Goal: Task Accomplishment & Management: Manage account settings

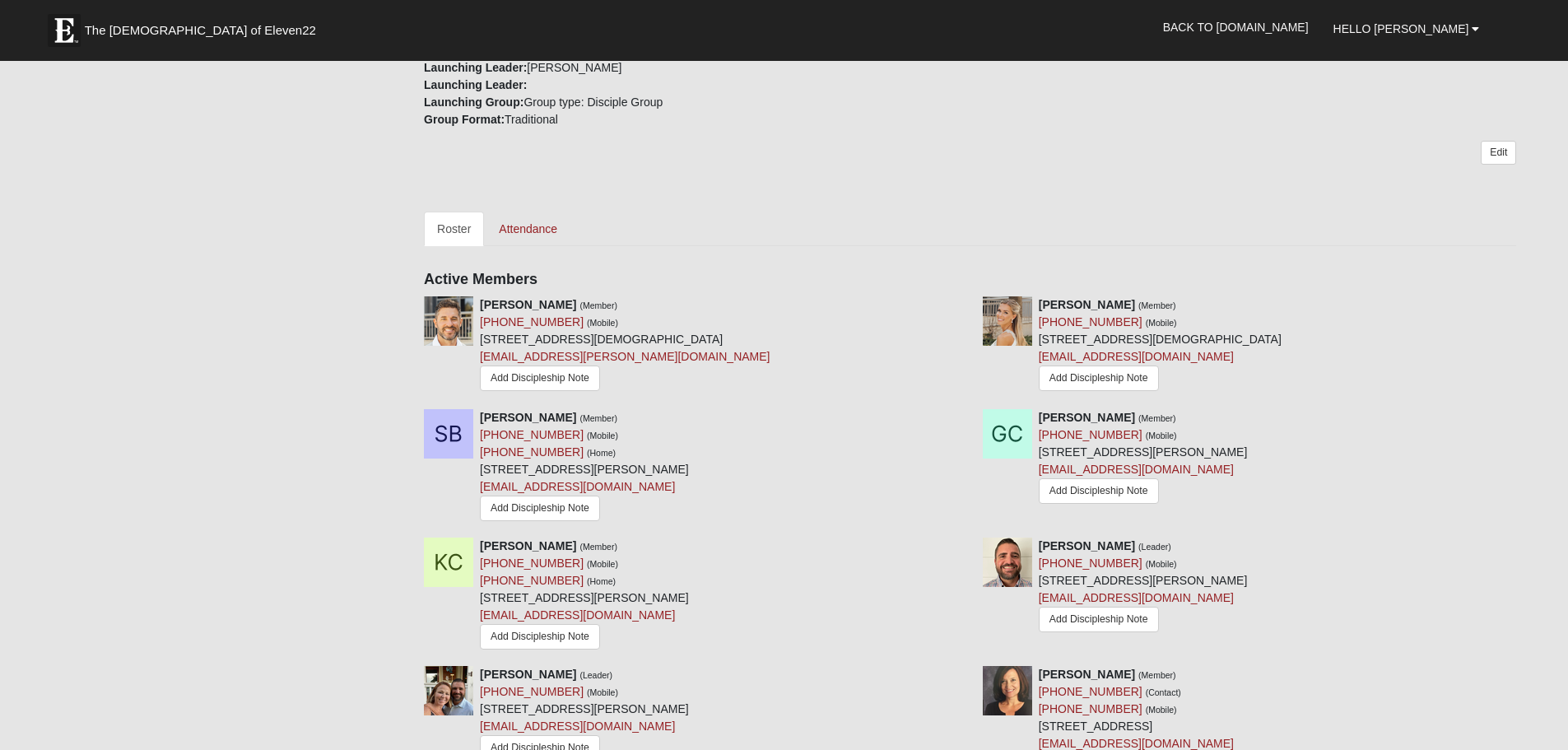
scroll to position [659, 0]
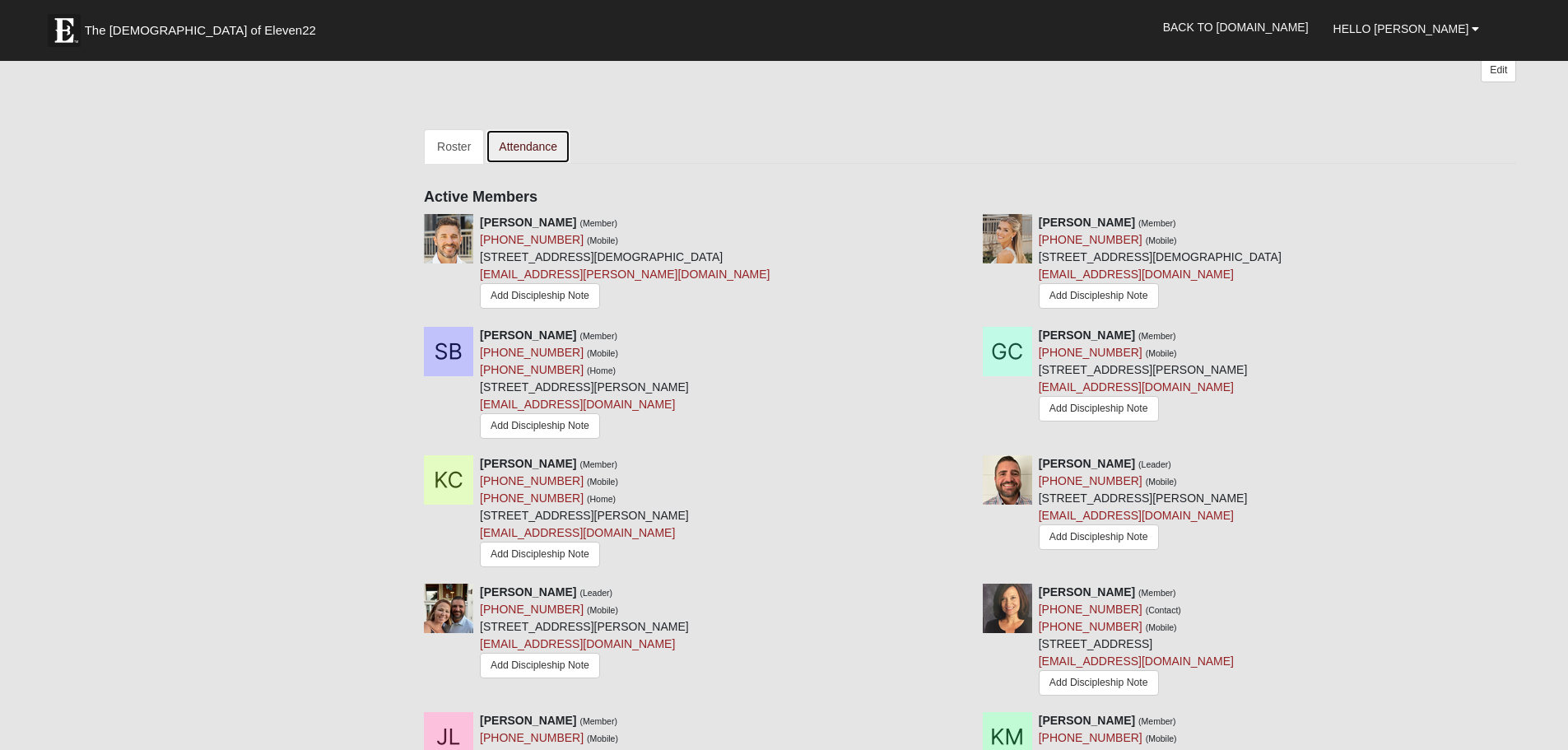
click at [530, 145] on link "Attendance" at bounding box center [528, 147] width 85 height 35
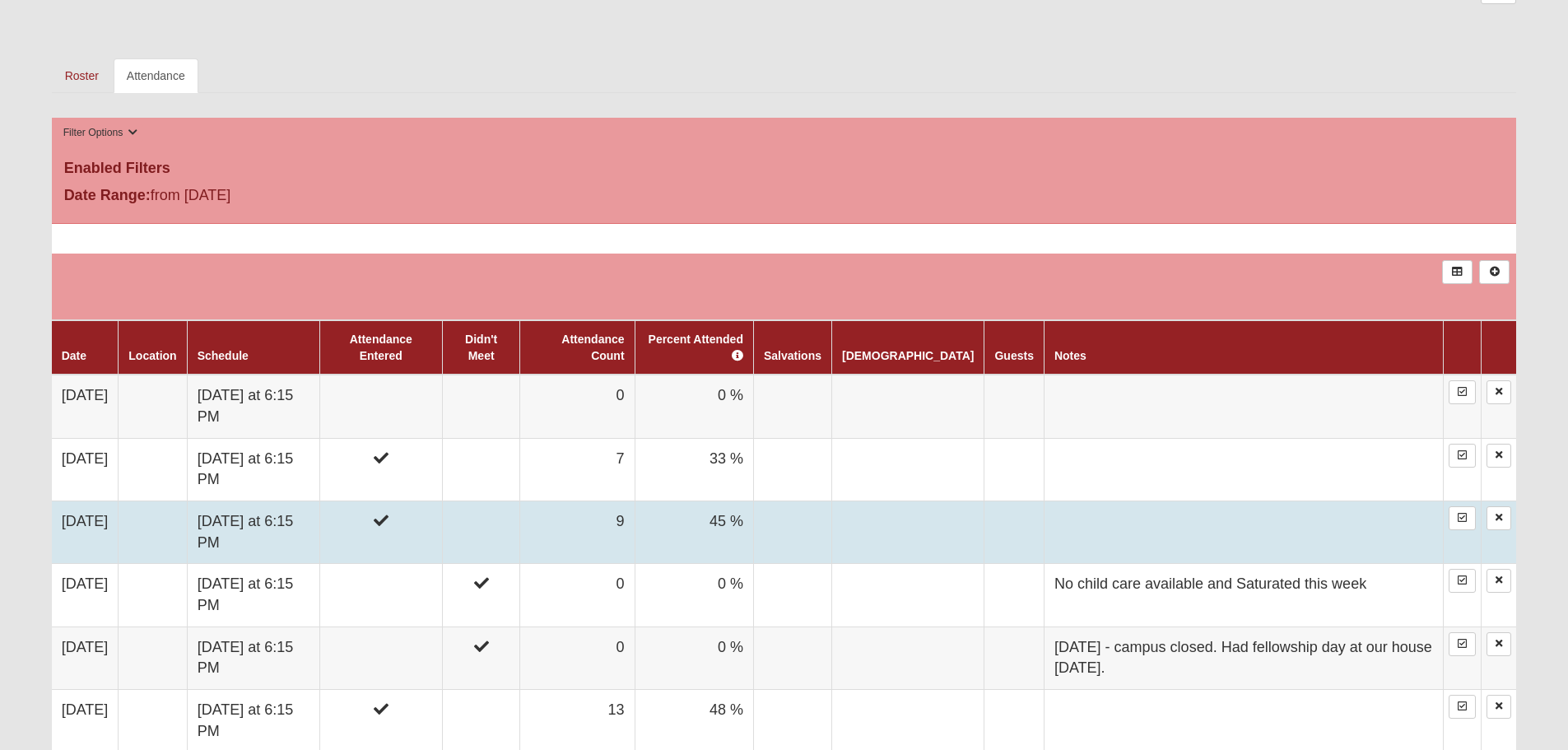
scroll to position [823, 0]
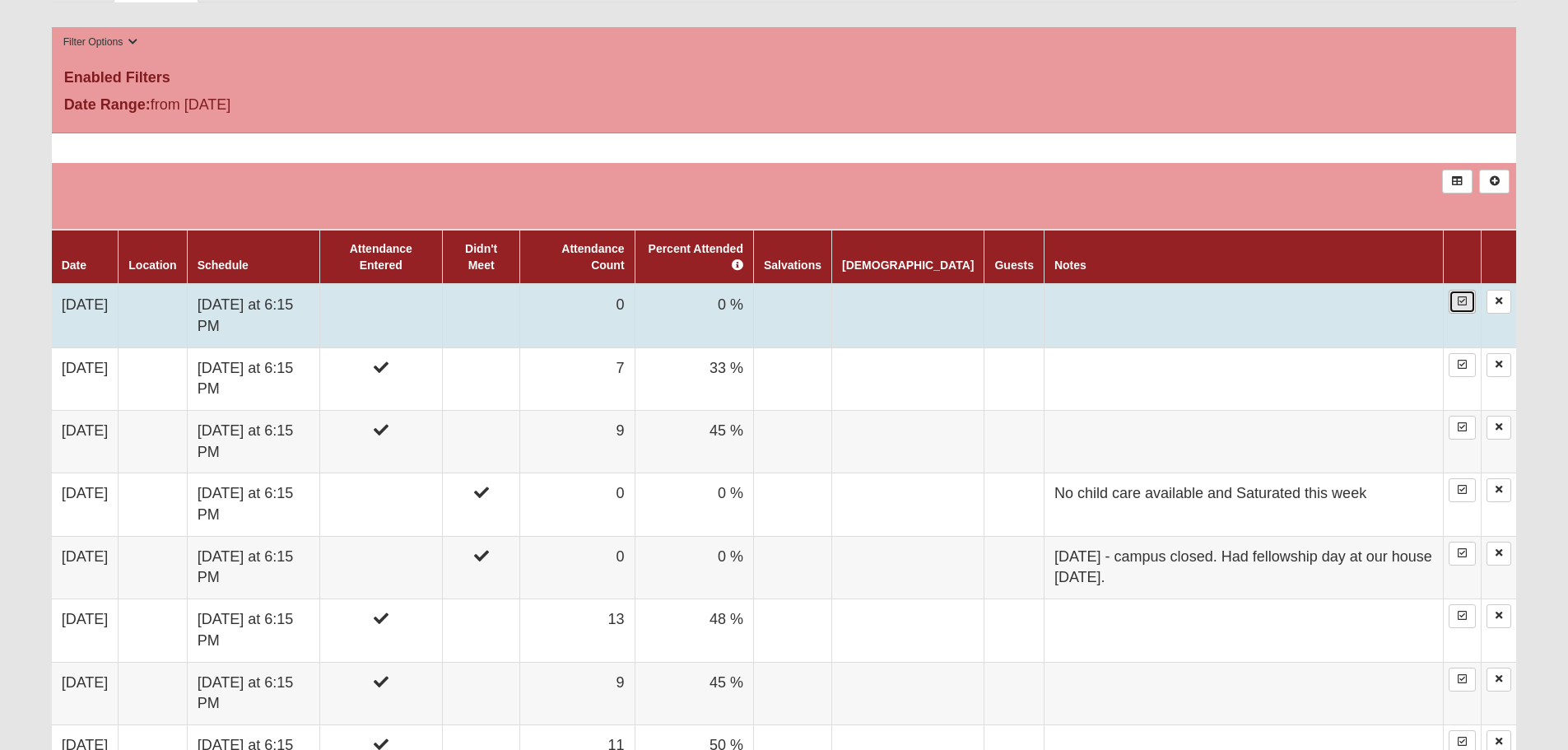
click at [1462, 308] on link at bounding box center [1462, 301] width 27 height 24
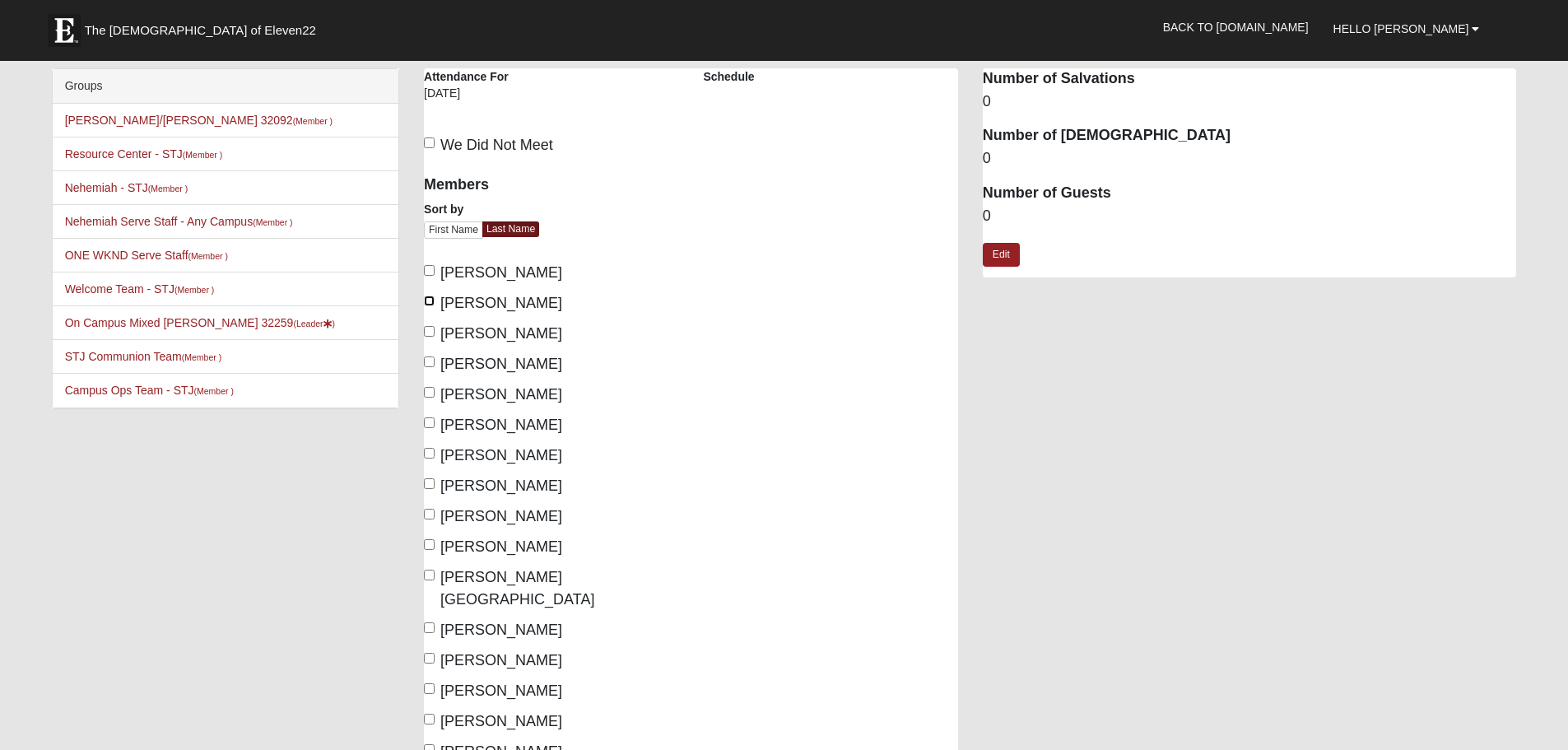
click at [432, 301] on input "[PERSON_NAME]" at bounding box center [429, 301] width 10 height 10
checkbox input "true"
click at [429, 331] on input "Bates, Stan" at bounding box center [429, 332] width 10 height 10
checkbox input "true"
click at [433, 389] on input "Corbitt, Kaki" at bounding box center [429, 392] width 10 height 10
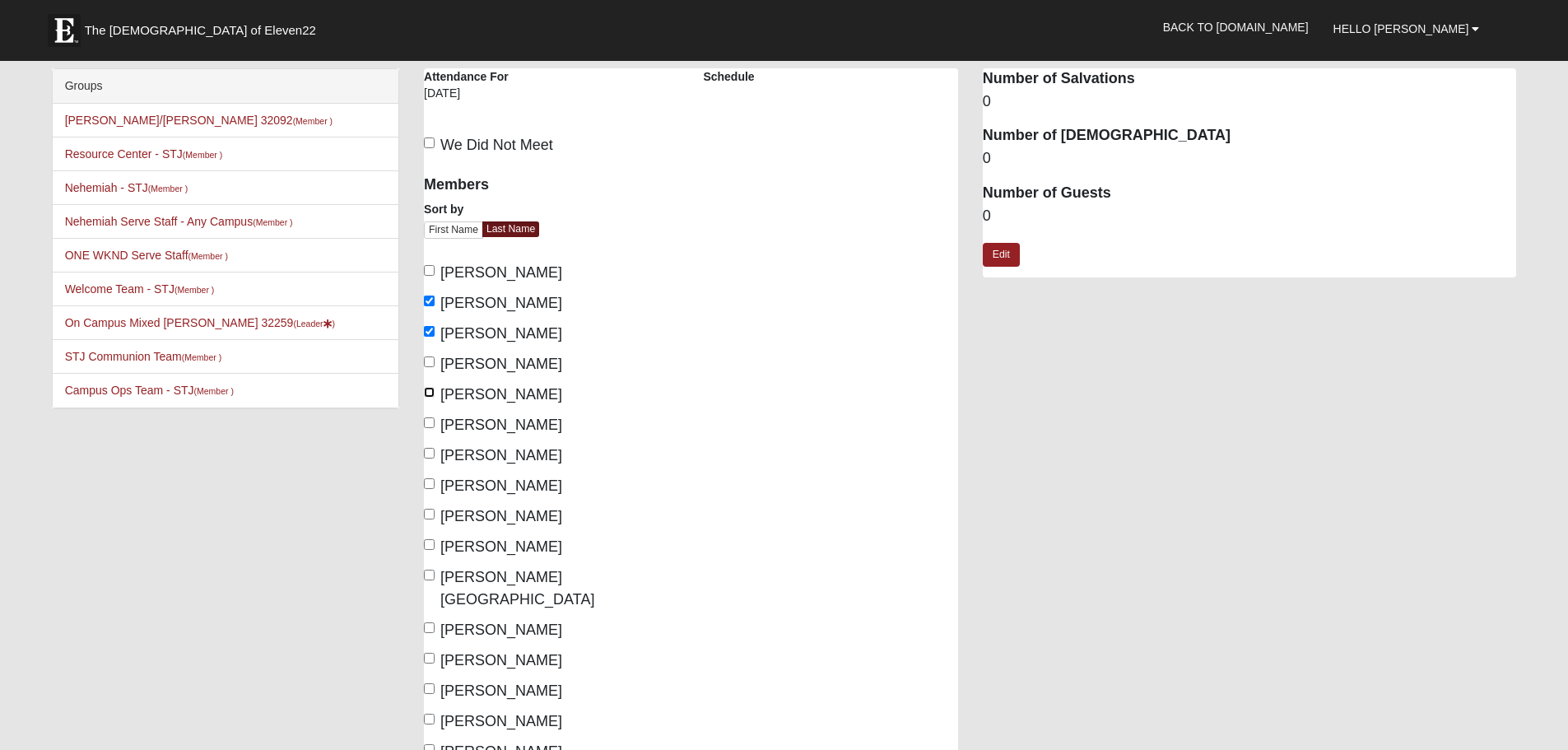
checkbox input "true"
click at [428, 423] on input "Doerr, Craig" at bounding box center [429, 423] width 10 height 10
checkbox input "true"
click at [432, 458] on input "Doerr, Emily" at bounding box center [429, 453] width 10 height 10
checkbox input "true"
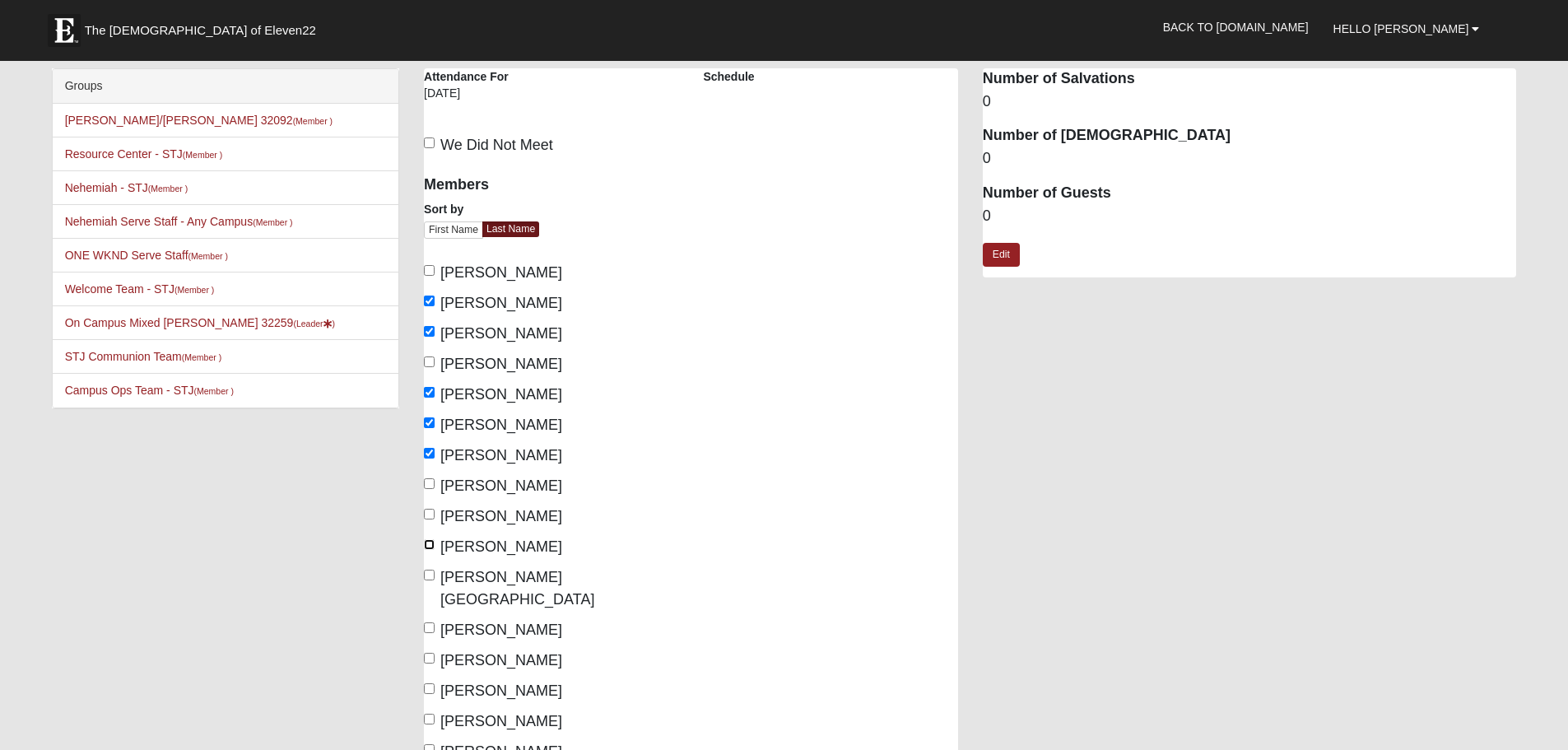
click at [428, 542] on input "Malmgren, Kevin" at bounding box center [429, 545] width 10 height 10
checkbox input "true"
click at [429, 573] on input "Malmgren, Tessa" at bounding box center [429, 575] width 10 height 10
checkbox input "true"
click at [430, 623] on input "Neeley, Allie" at bounding box center [429, 628] width 10 height 10
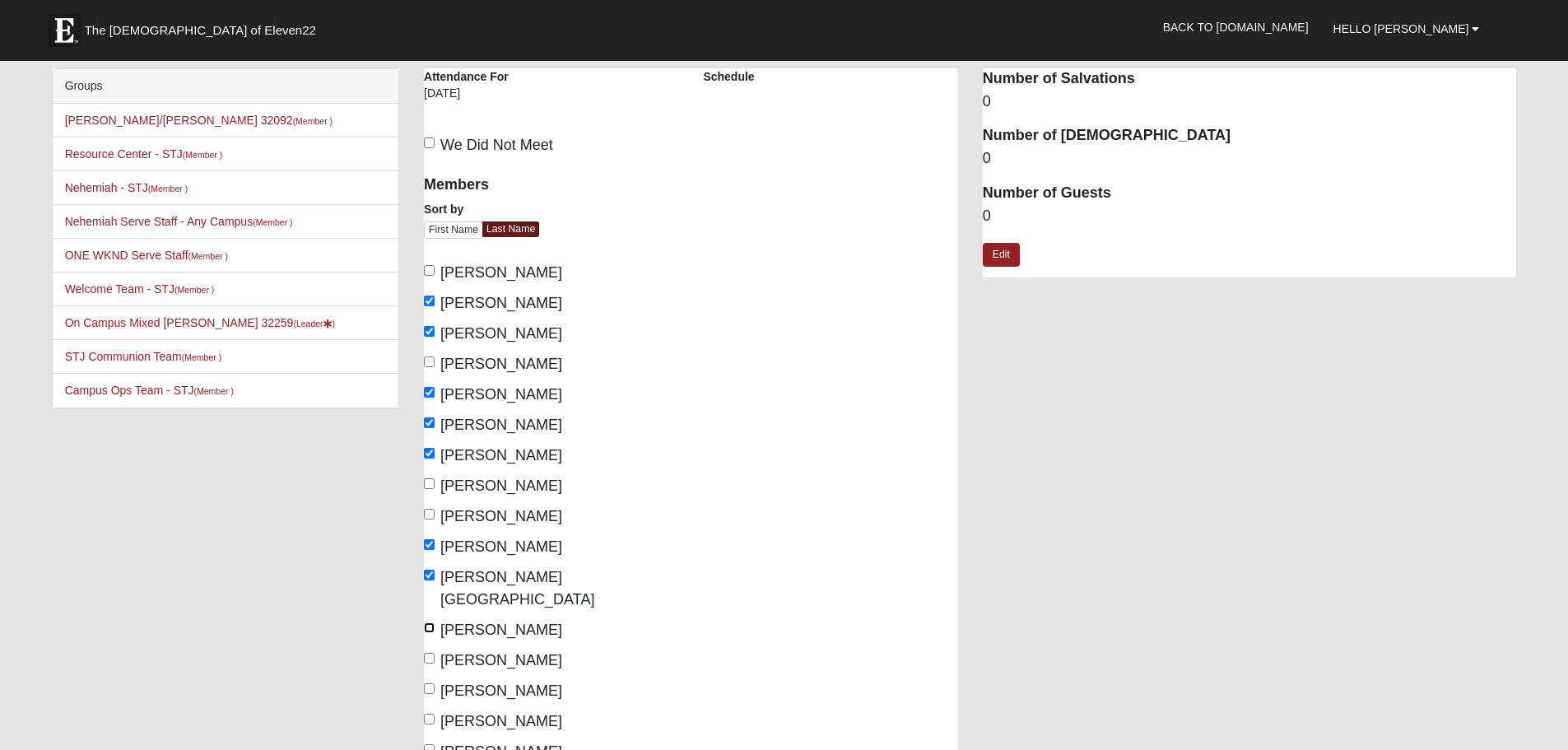
checkbox input "true"
click at [429, 653] on input "Neeley, Scott" at bounding box center [429, 658] width 10 height 10
checkbox input "true"
click at [428, 684] on input "Ortiz, Cindy" at bounding box center [429, 689] width 10 height 10
checkbox input "true"
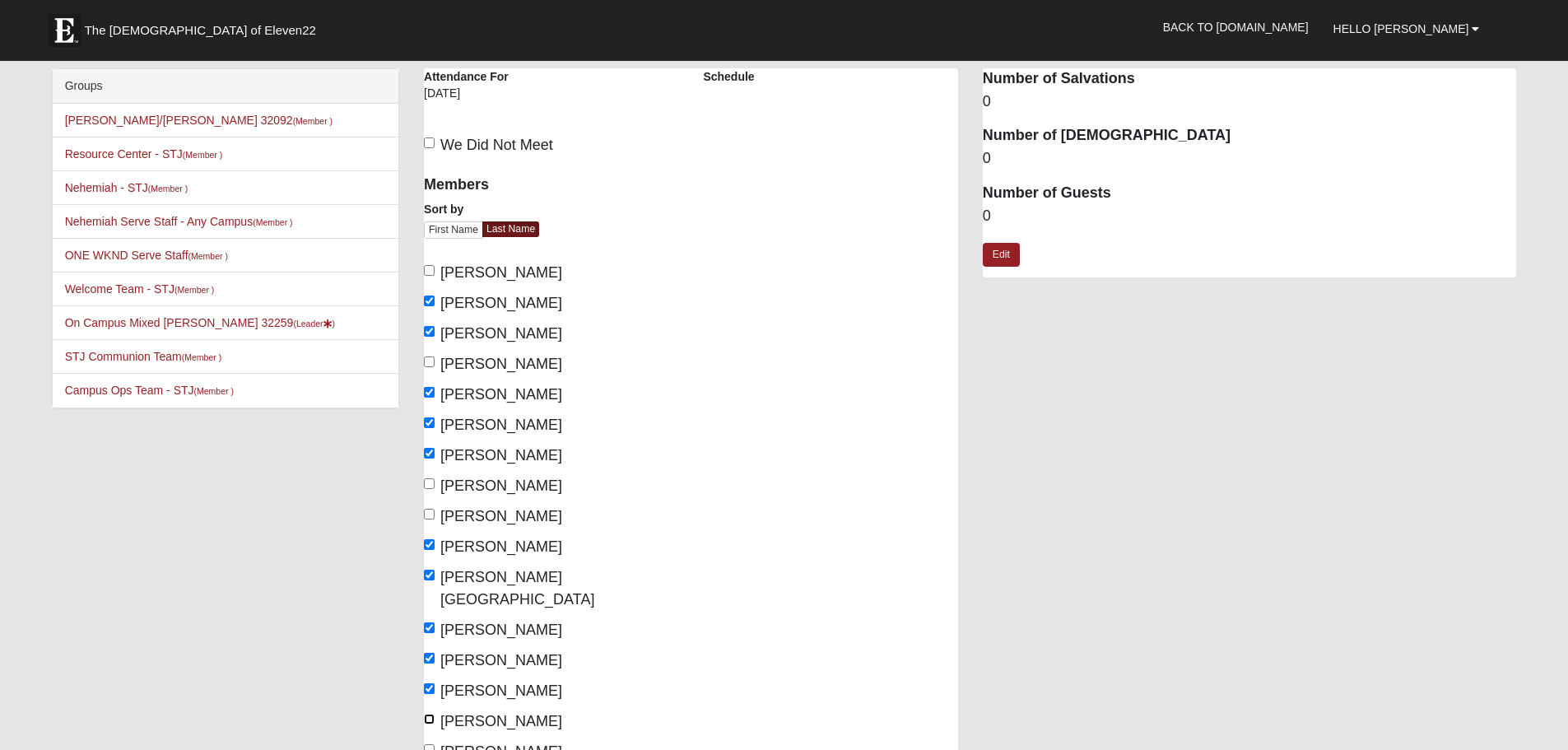
click at [428, 714] on input "Ortiz, Jorge" at bounding box center [429, 719] width 10 height 10
checkbox input "true"
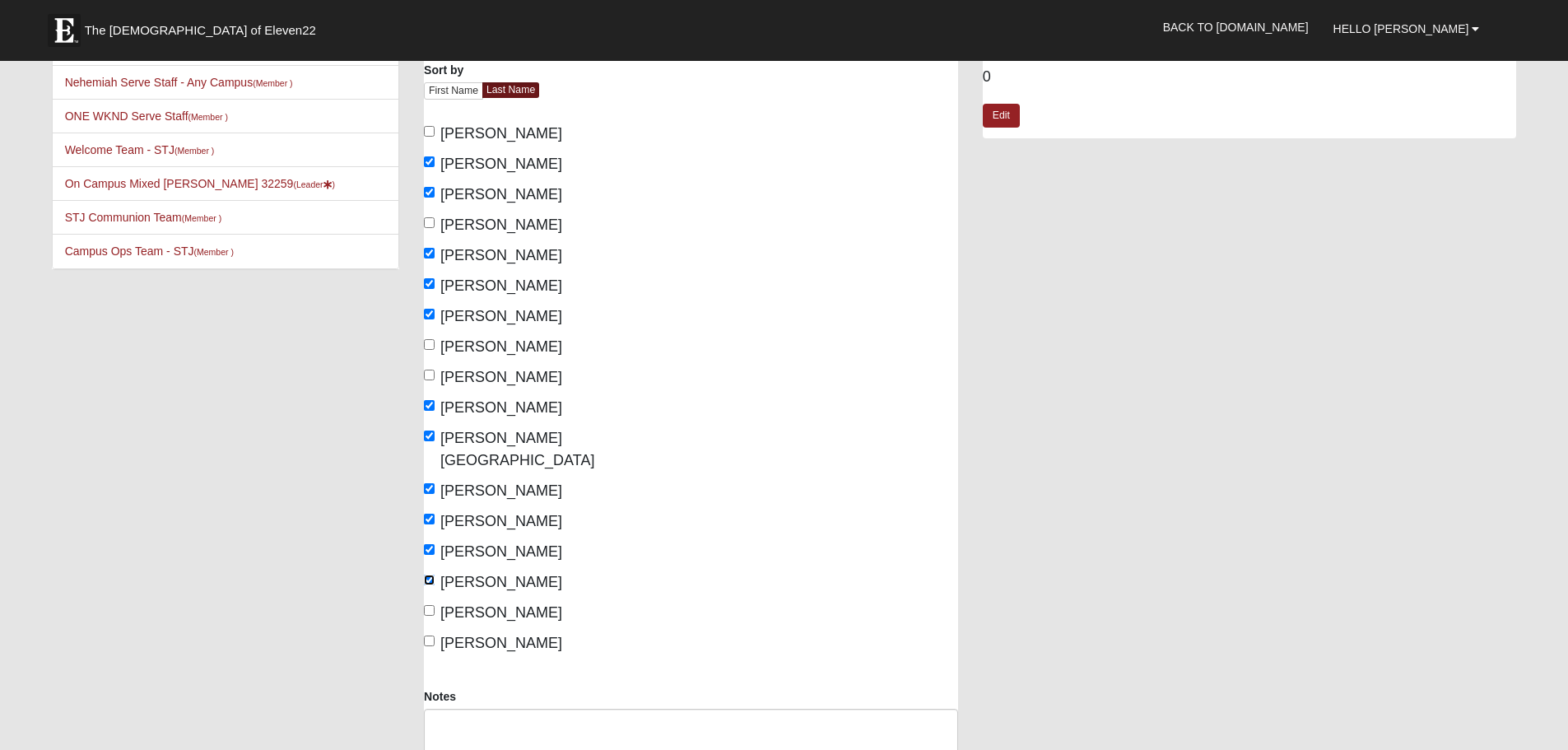
scroll to position [165, 0]
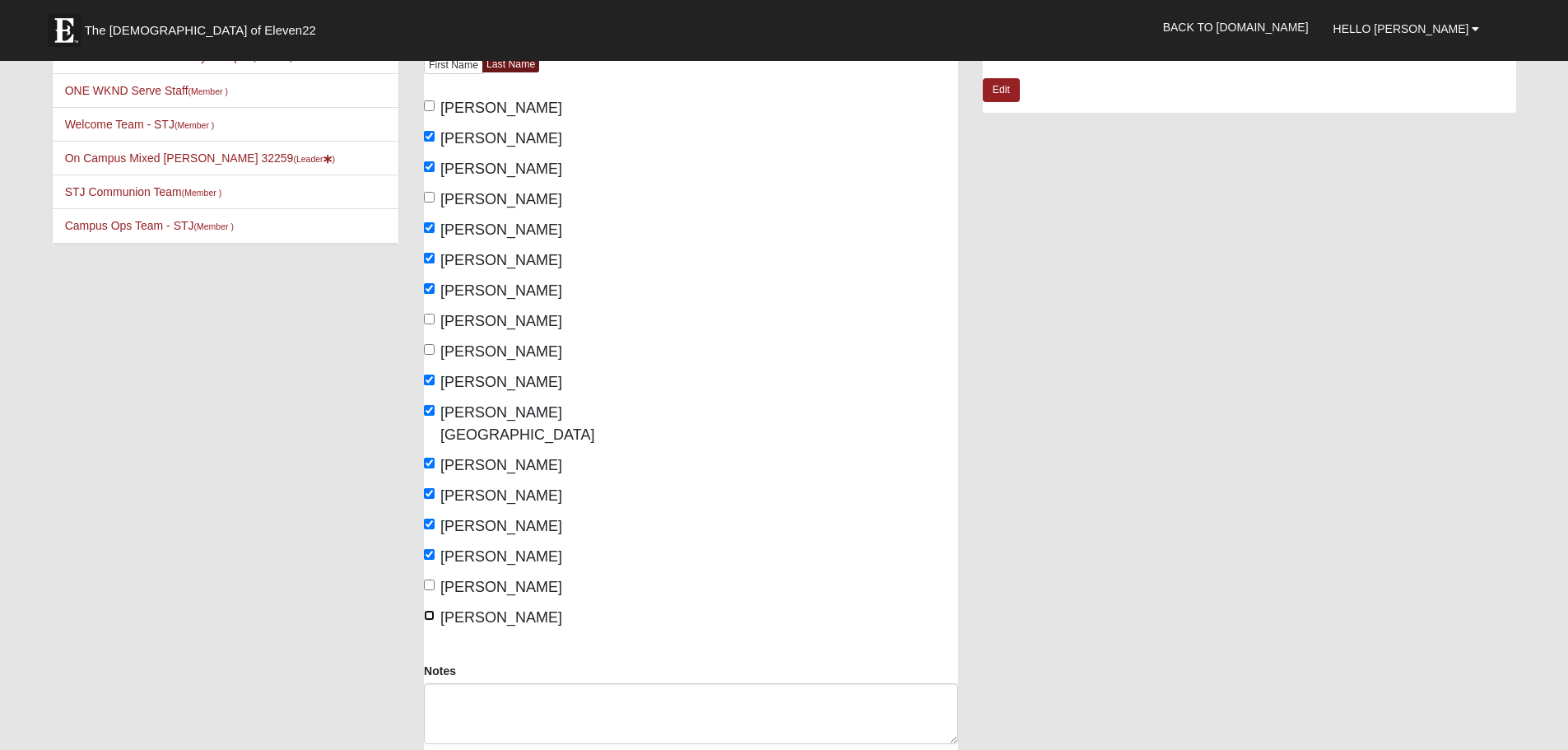
click at [424, 610] on input "Settle, Kristin" at bounding box center [429, 616] width 10 height 10
checkbox input "true"
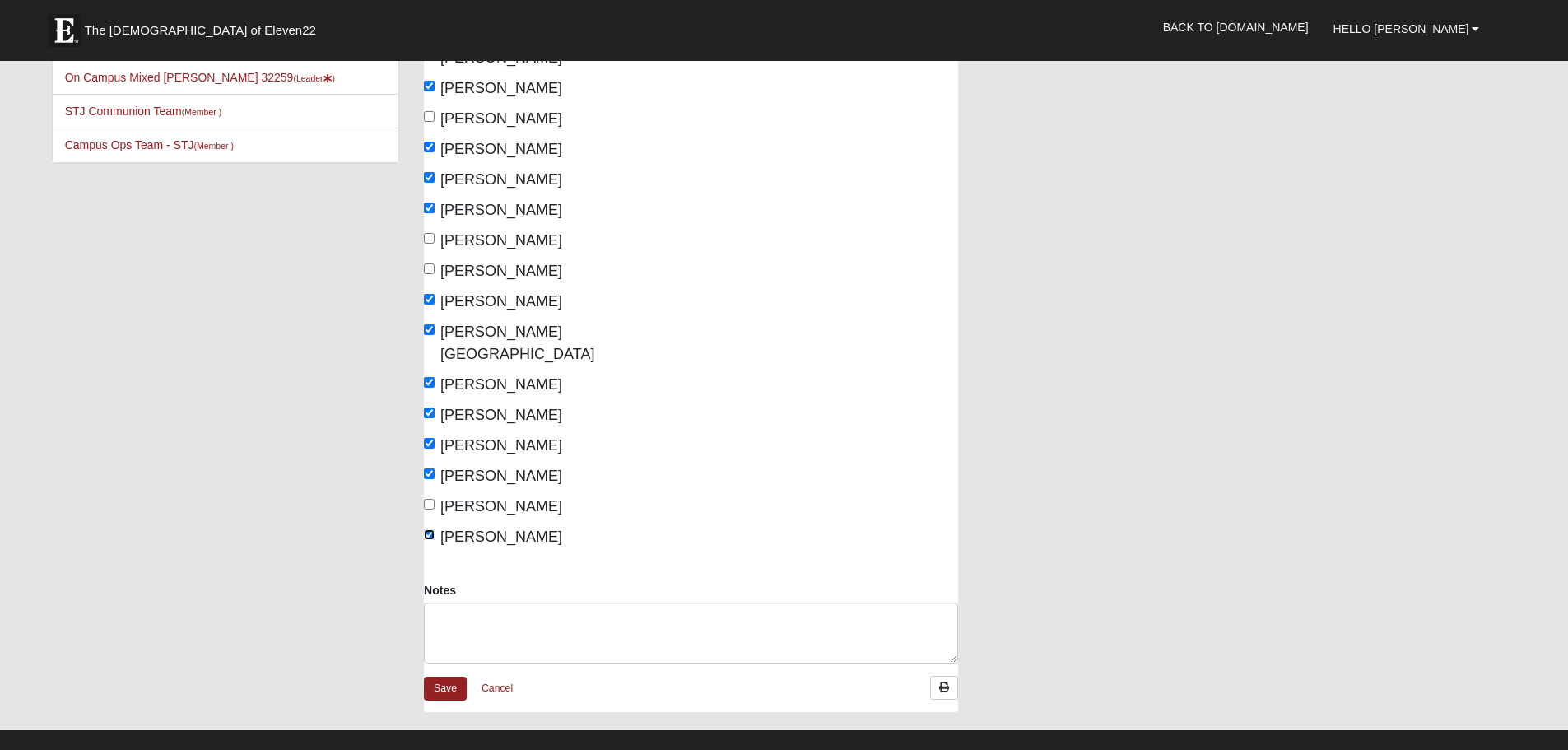
scroll to position [247, 0]
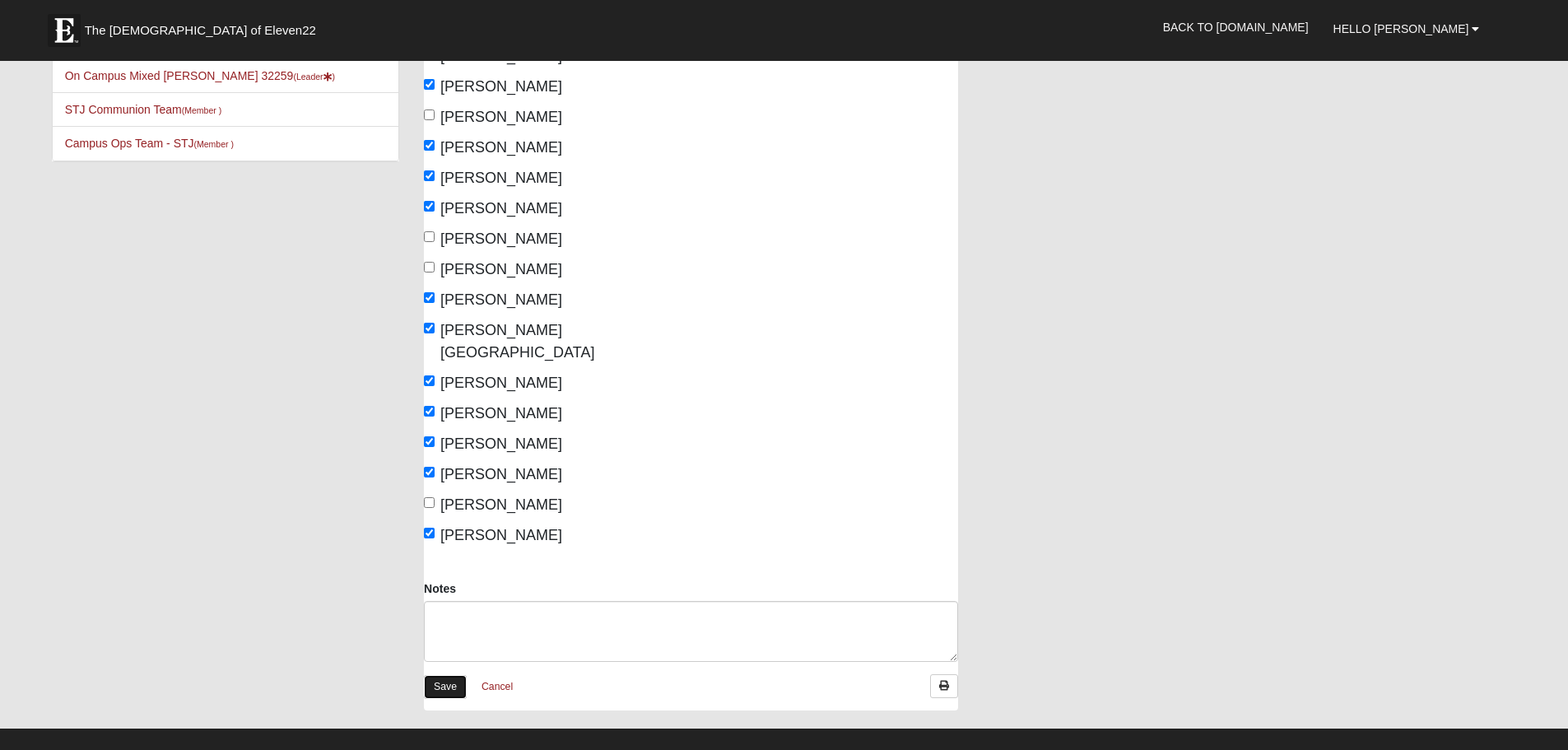
click at [448, 676] on link "Save" at bounding box center [445, 687] width 43 height 24
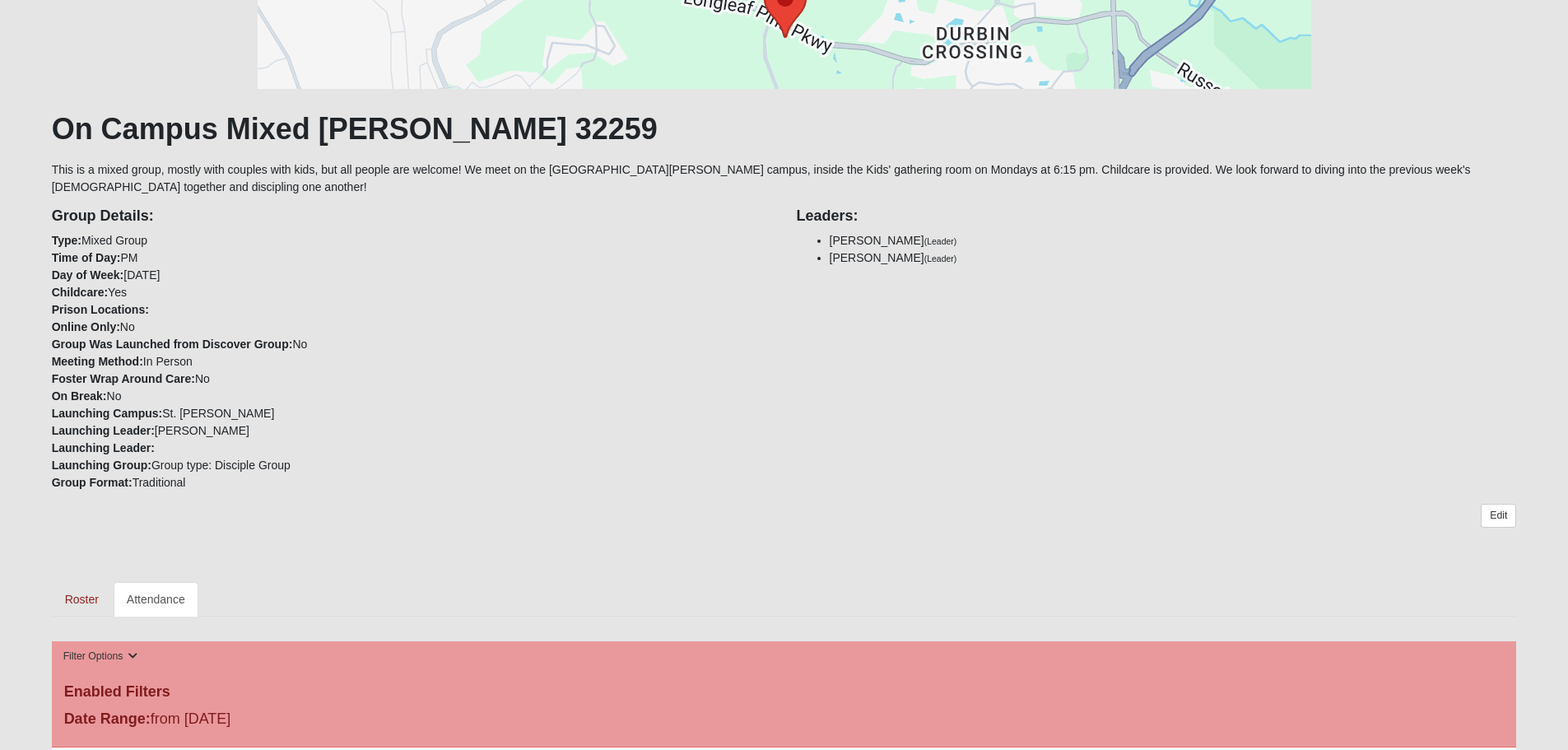
scroll to position [247, 0]
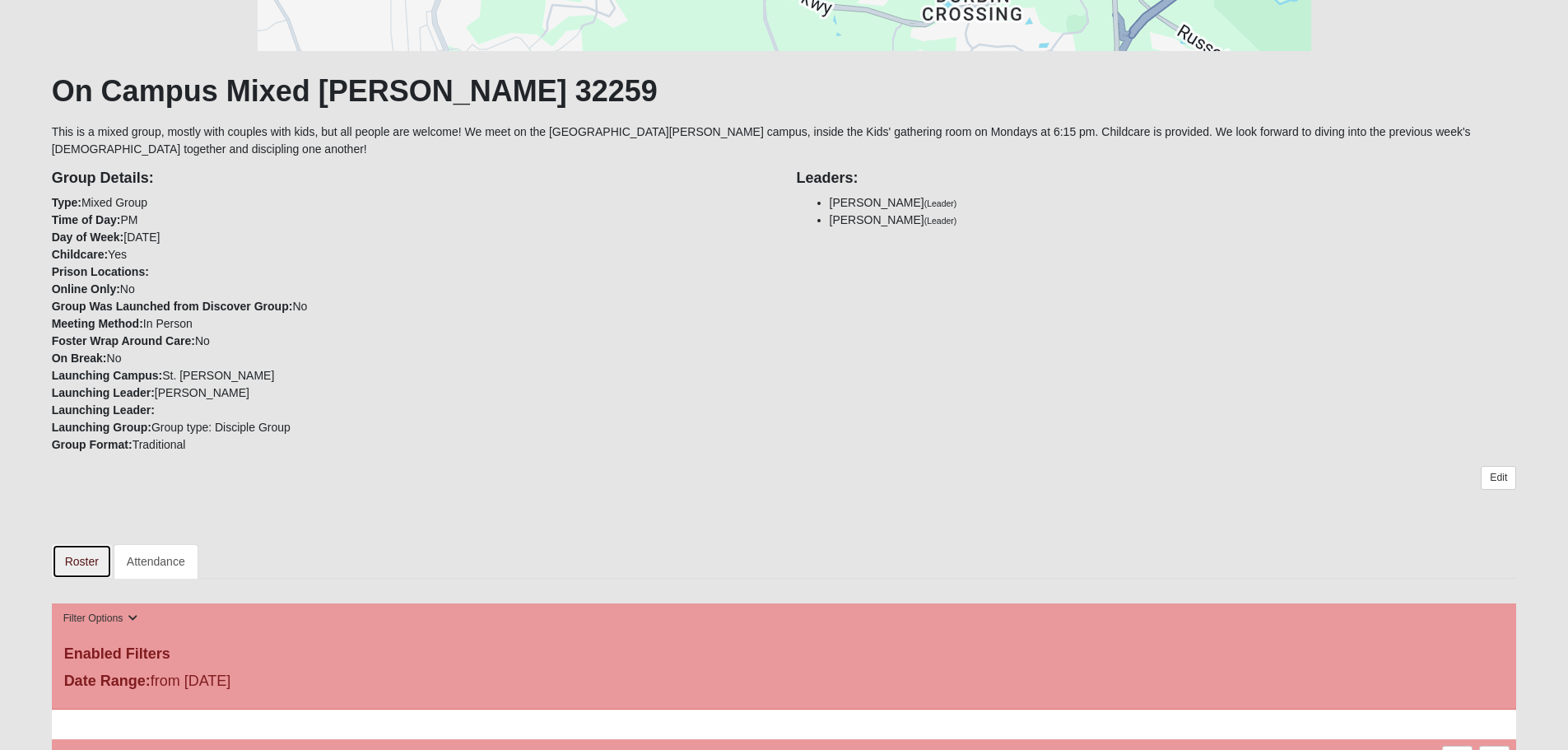
click at [82, 568] on link "Roster" at bounding box center [81, 562] width 60 height 35
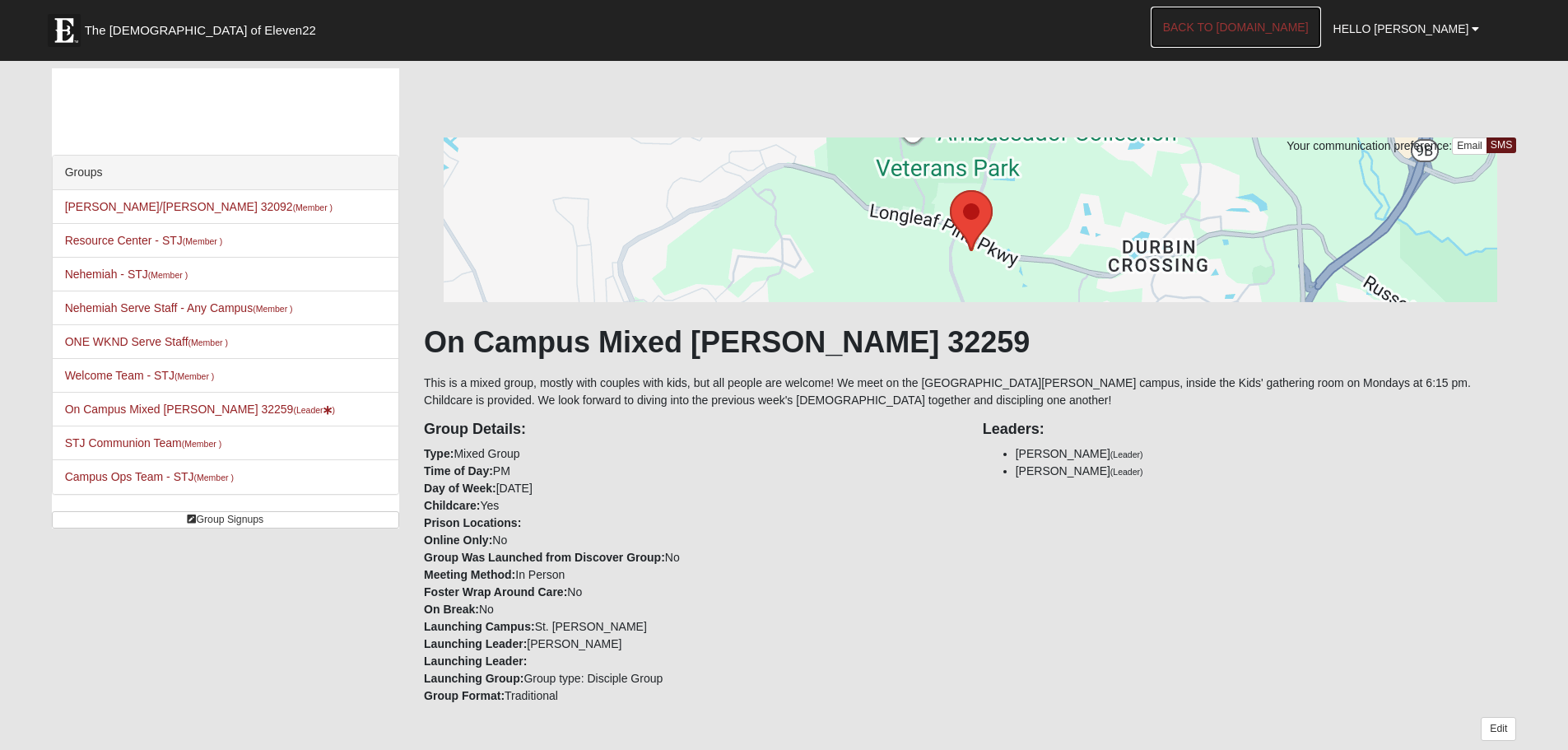
click at [1313, 28] on link "Back to COE22.com" at bounding box center [1236, 27] width 170 height 41
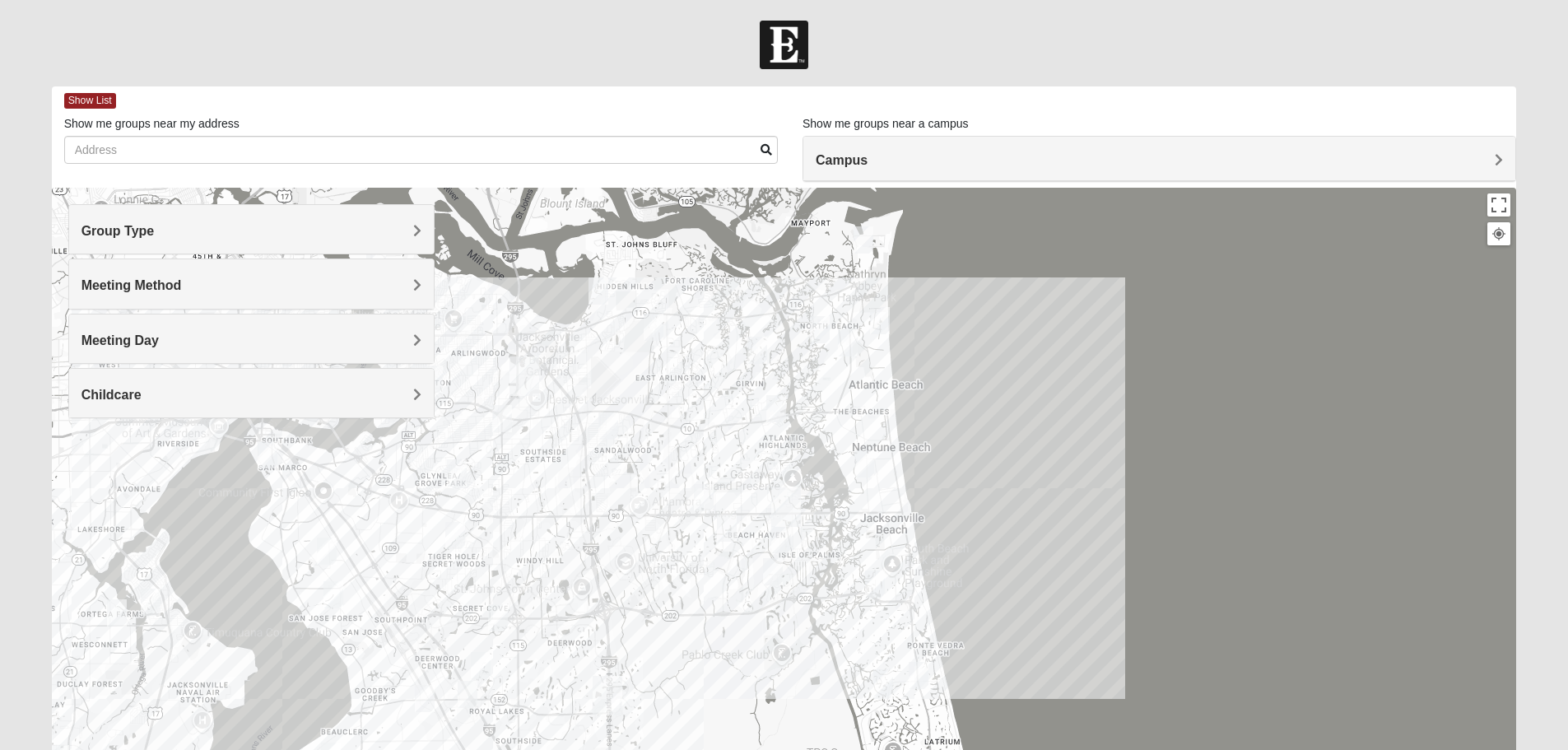
click at [403, 386] on div "Childcare" at bounding box center [251, 394] width 365 height 49
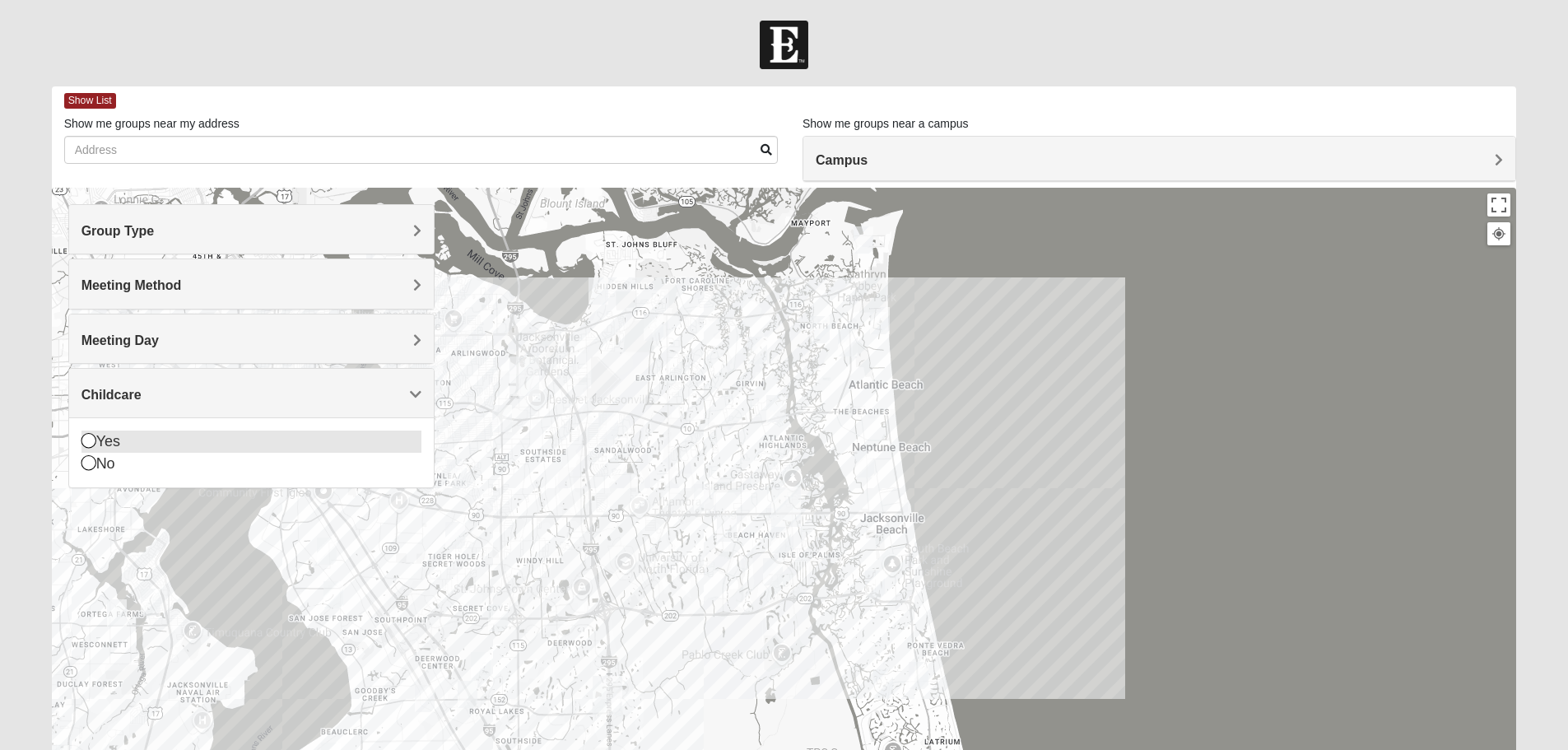
click at [86, 444] on icon at bounding box center [88, 440] width 15 height 15
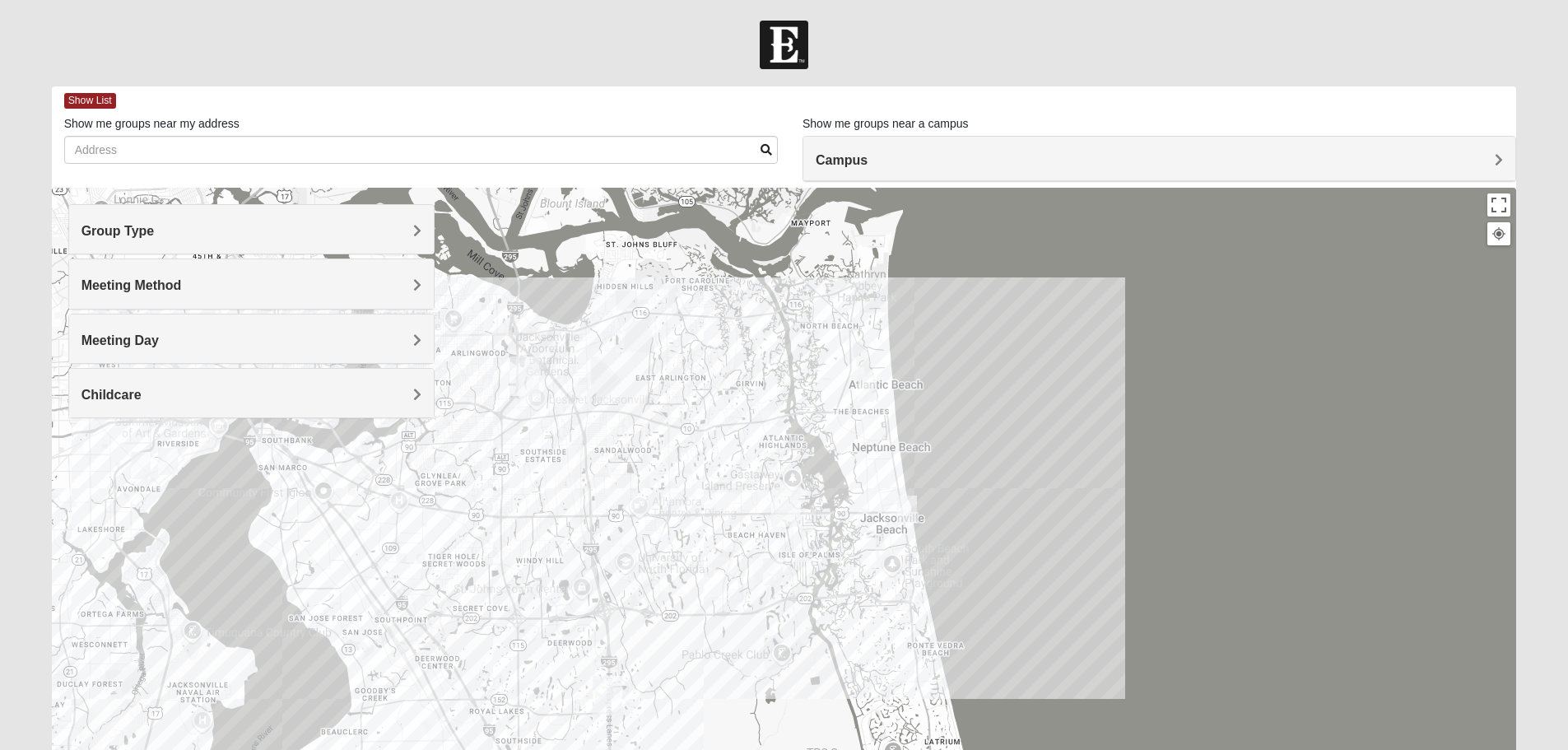
click at [196, 333] on h4 "Meeting Day" at bounding box center [251, 341] width 340 height 16
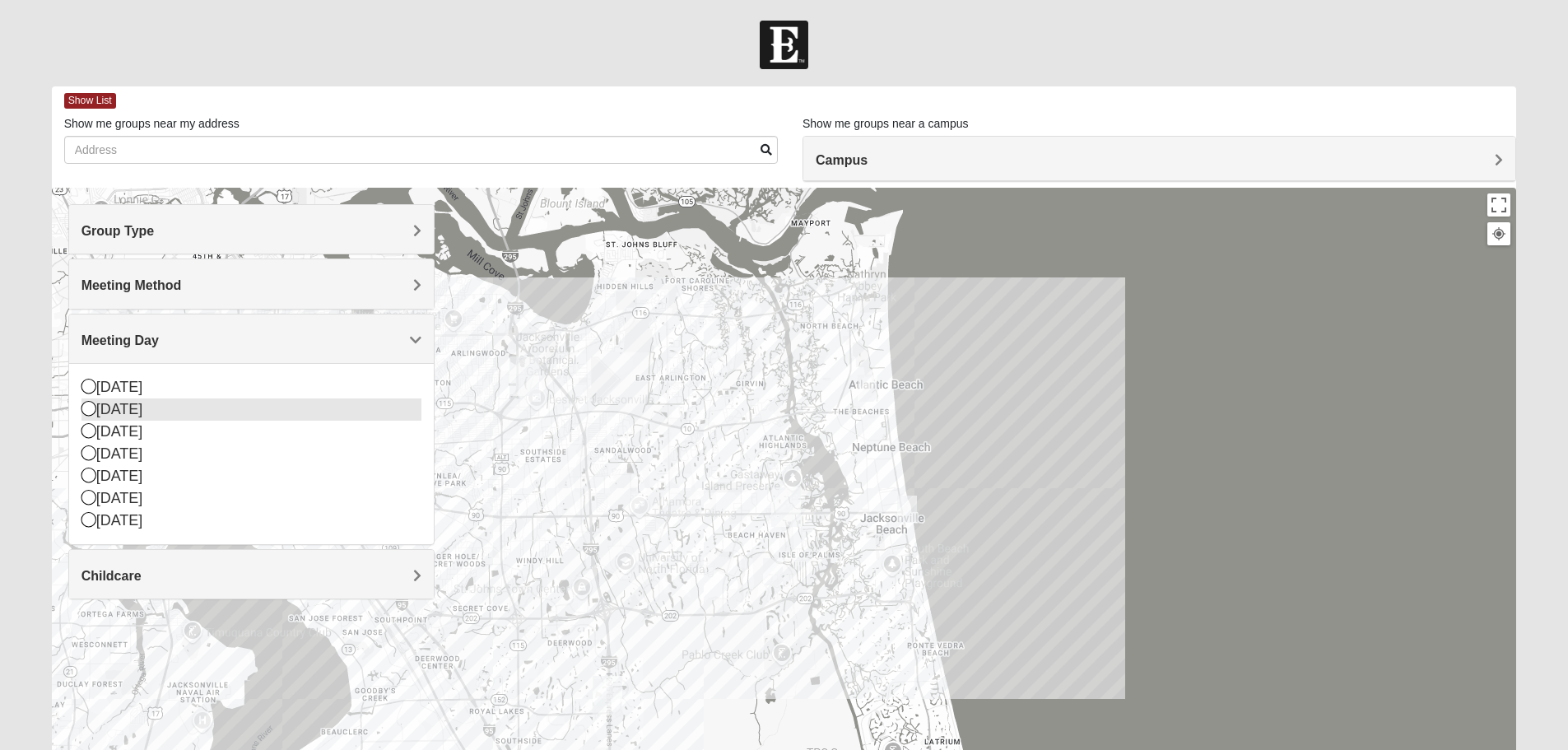
click at [88, 406] on icon at bounding box center [88, 408] width 15 height 15
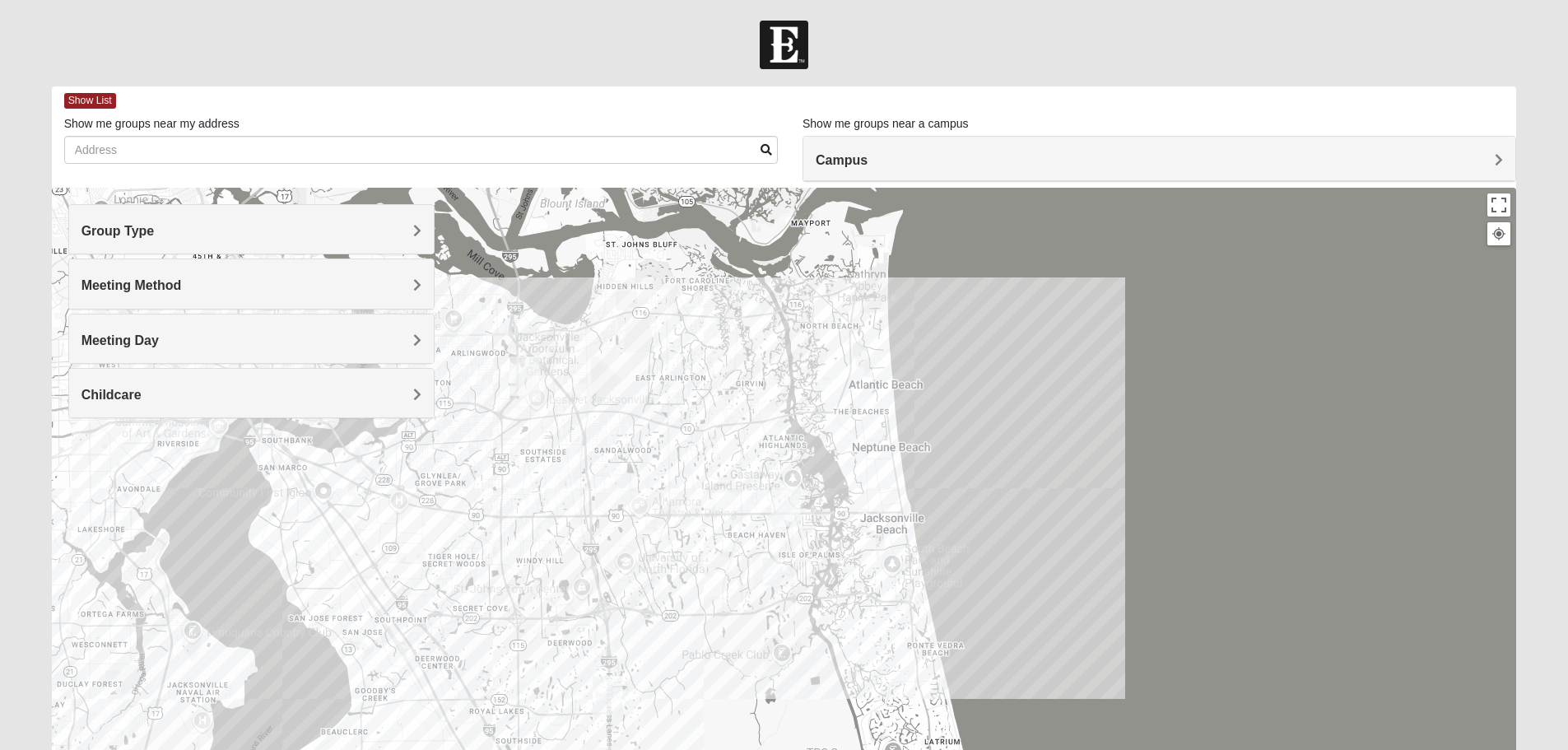
click at [197, 279] on h4 "Meeting Method" at bounding box center [251, 286] width 340 height 16
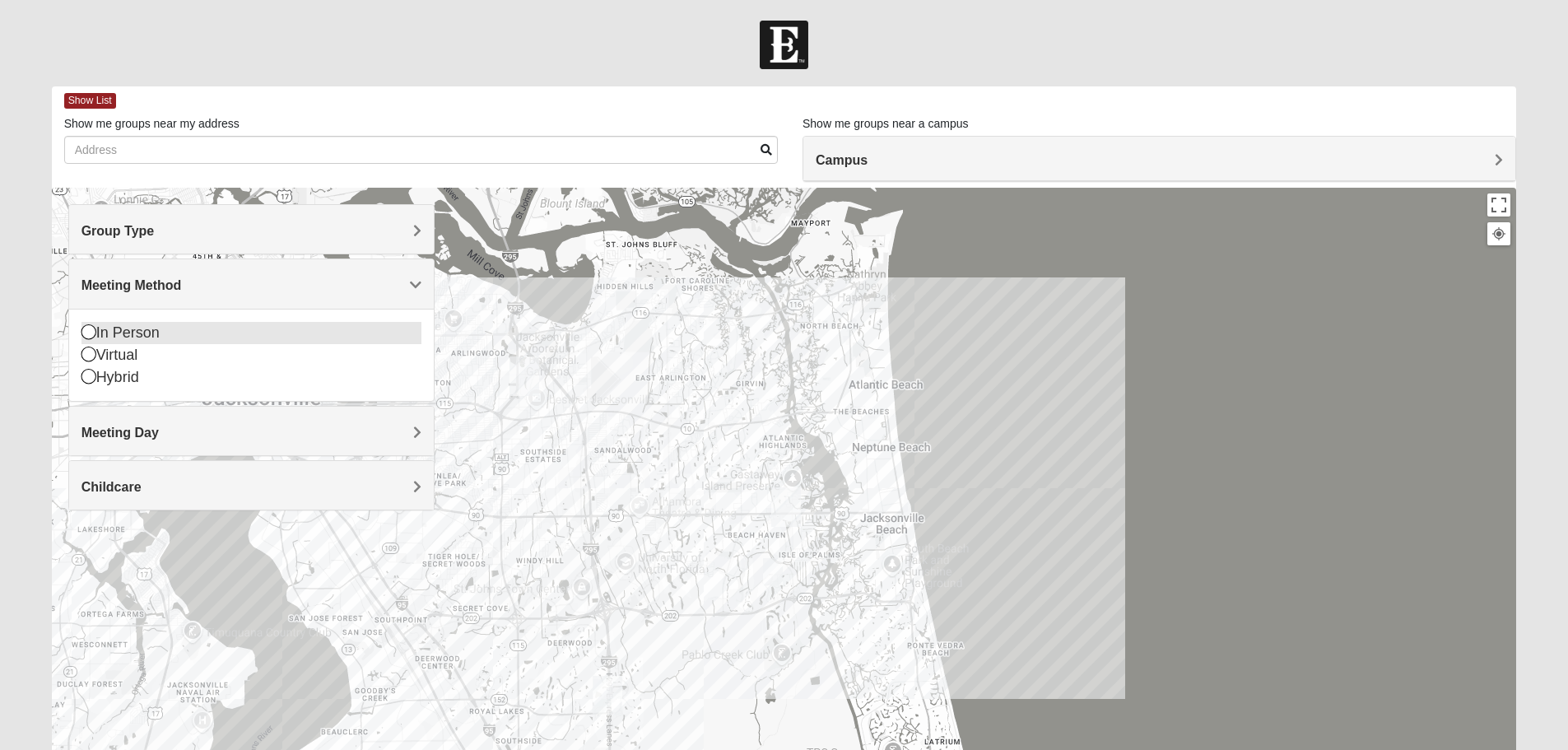
click at [84, 335] on icon at bounding box center [88, 332] width 15 height 15
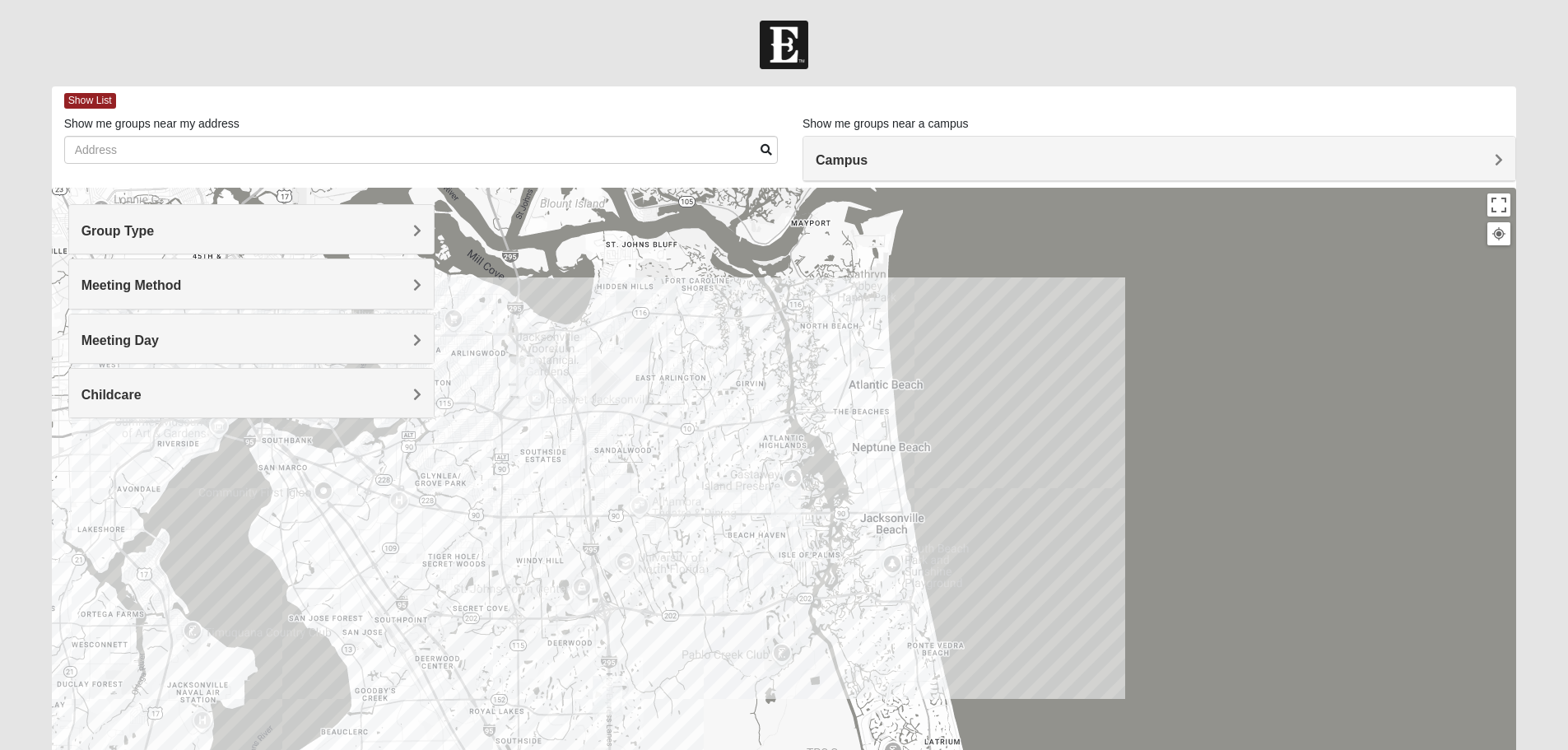
click at [222, 243] on div "Group Type" at bounding box center [251, 230] width 365 height 49
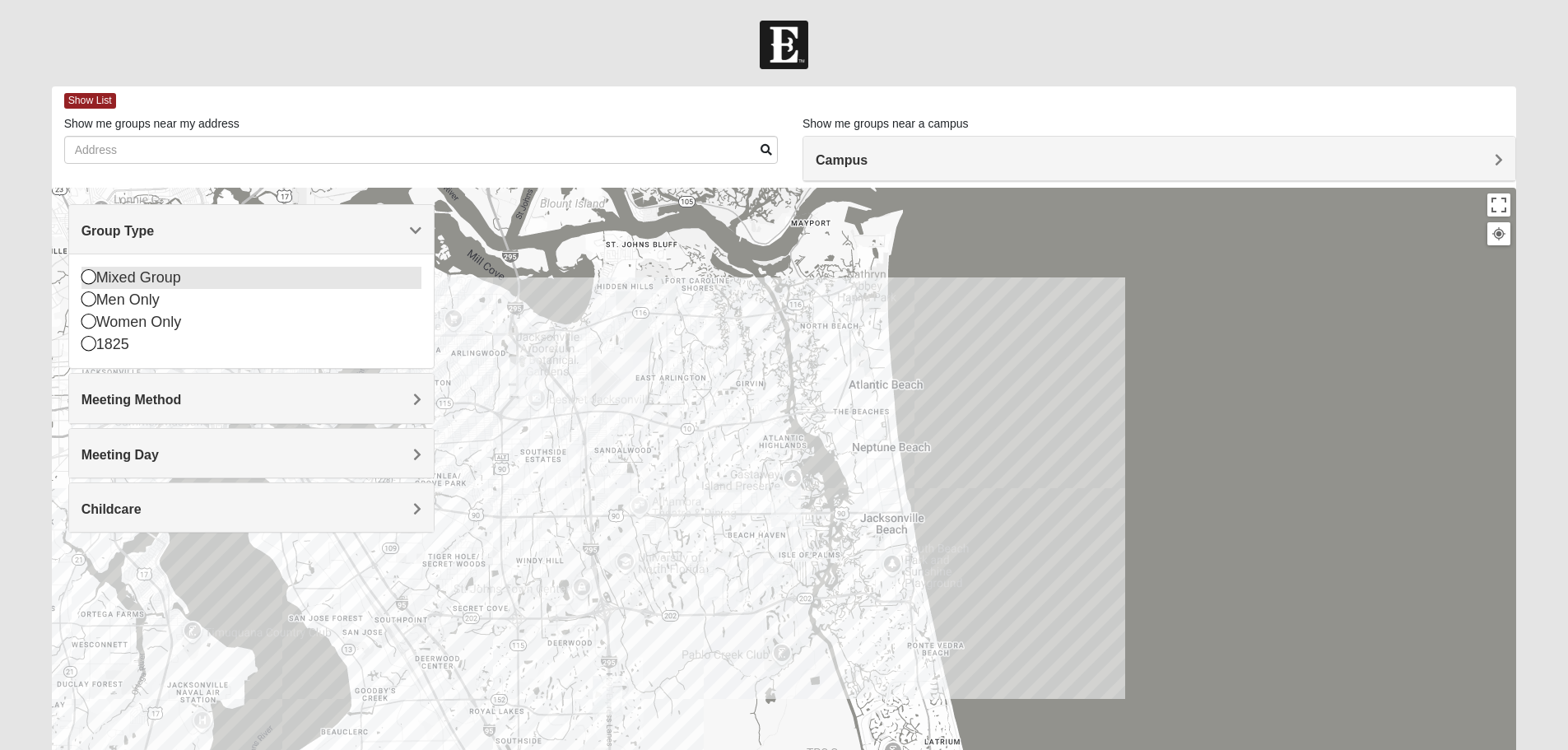
click at [92, 279] on icon at bounding box center [88, 277] width 15 height 15
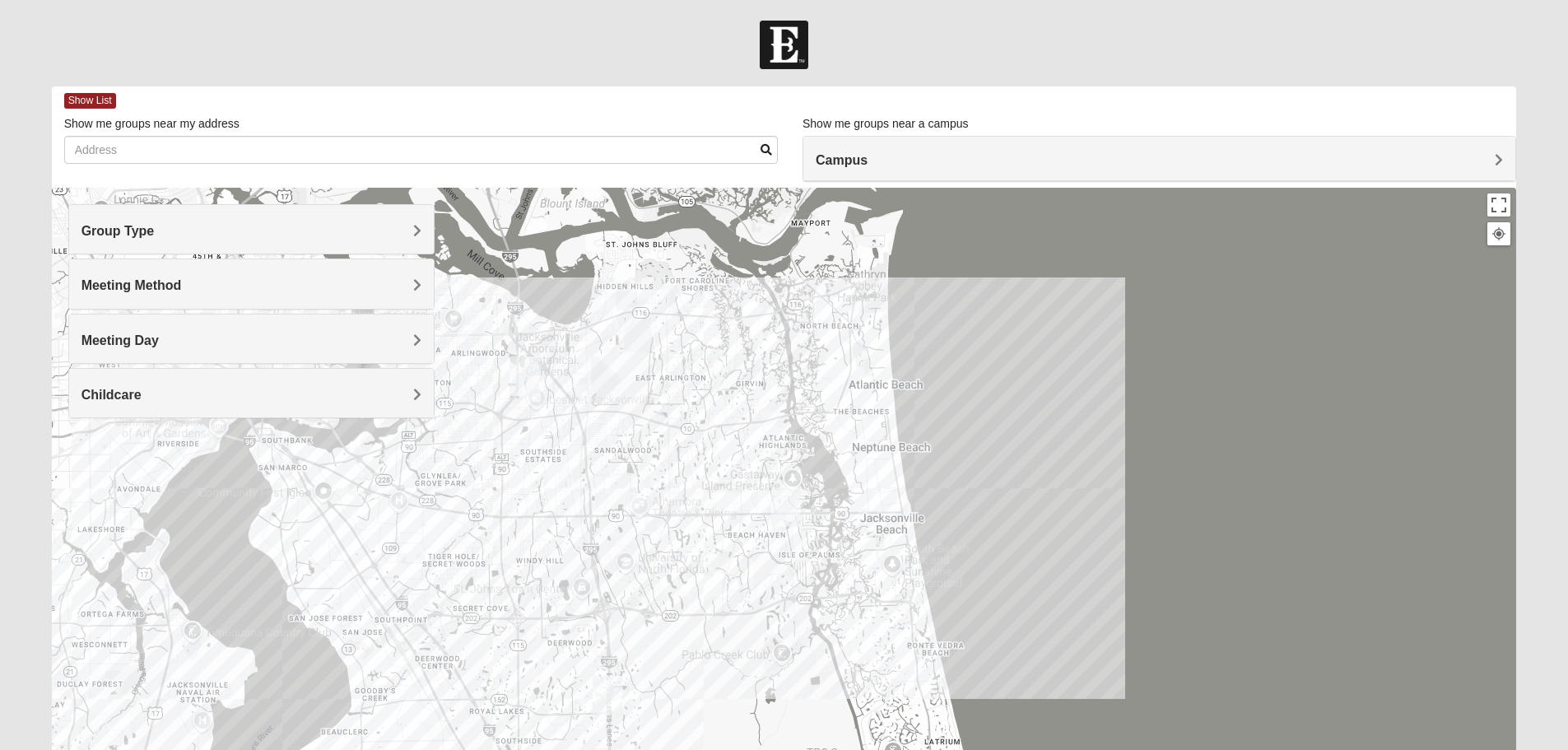
click at [766, 151] on span at bounding box center [766, 149] width 11 height 11
click at [117, 93] on div "Show List" at bounding box center [791, 100] width 1453 height 29
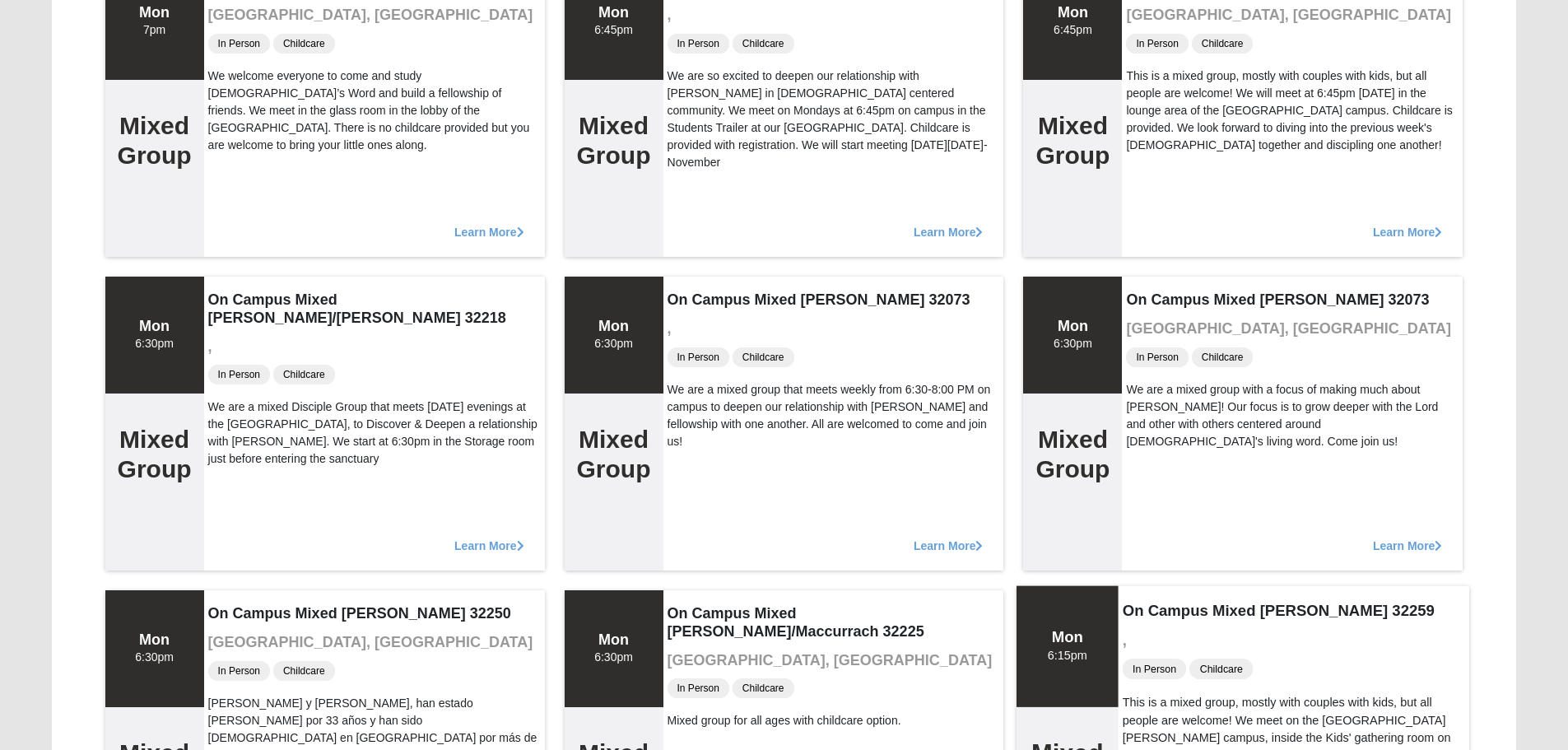
scroll to position [576, 0]
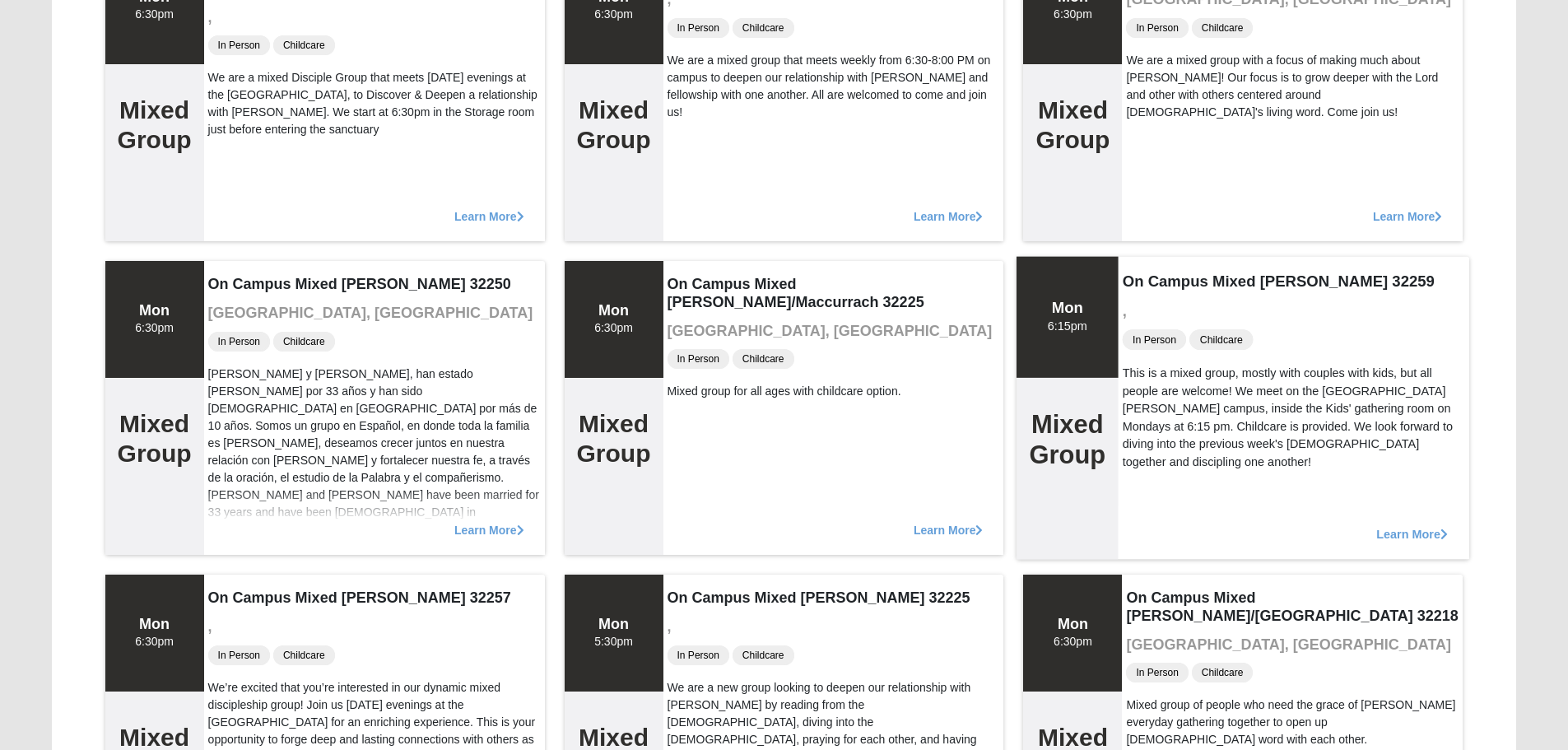
click at [1419, 526] on span "Learn More" at bounding box center [1413, 526] width 72 height 0
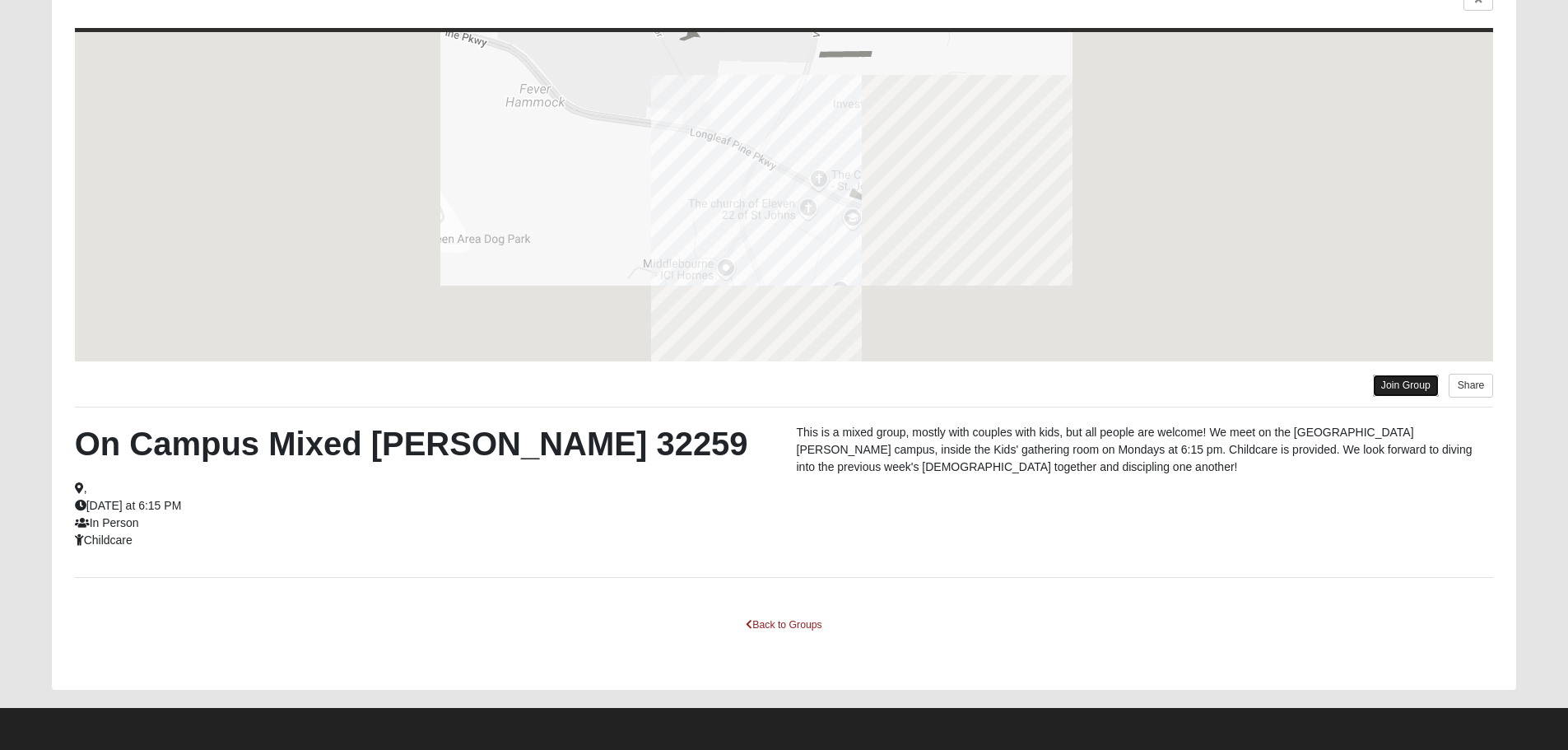
click at [1400, 385] on link "Join Group" at bounding box center [1406, 385] width 65 height 22
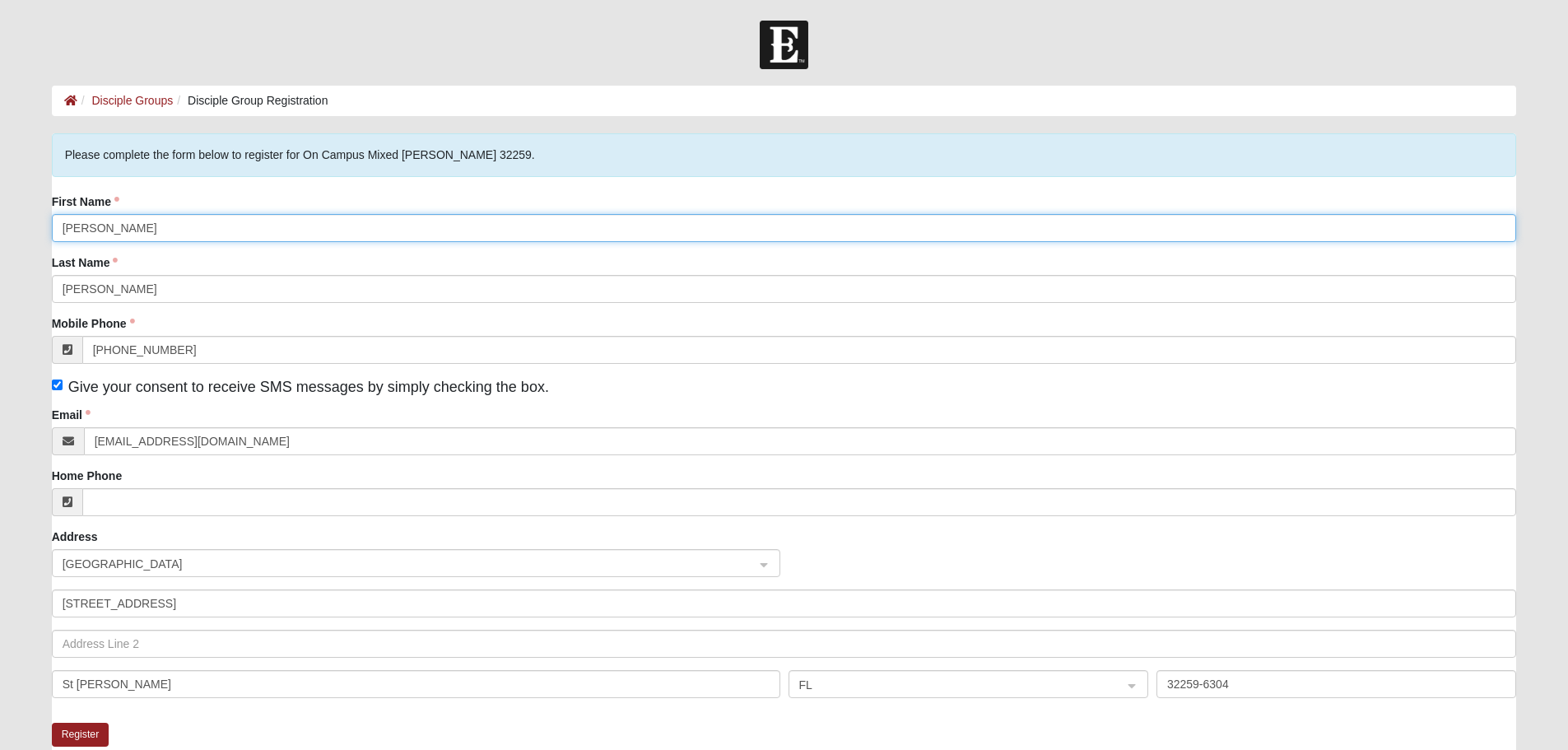
drag, startPoint x: 155, startPoint y: 222, endPoint x: 41, endPoint y: 230, distance: 114.3
click at [43, 230] on div "Please complete the form below to register for On Campus Mixed Doerr 32259. Fir…" at bounding box center [784, 546] width 1490 height 824
type input "Carla"
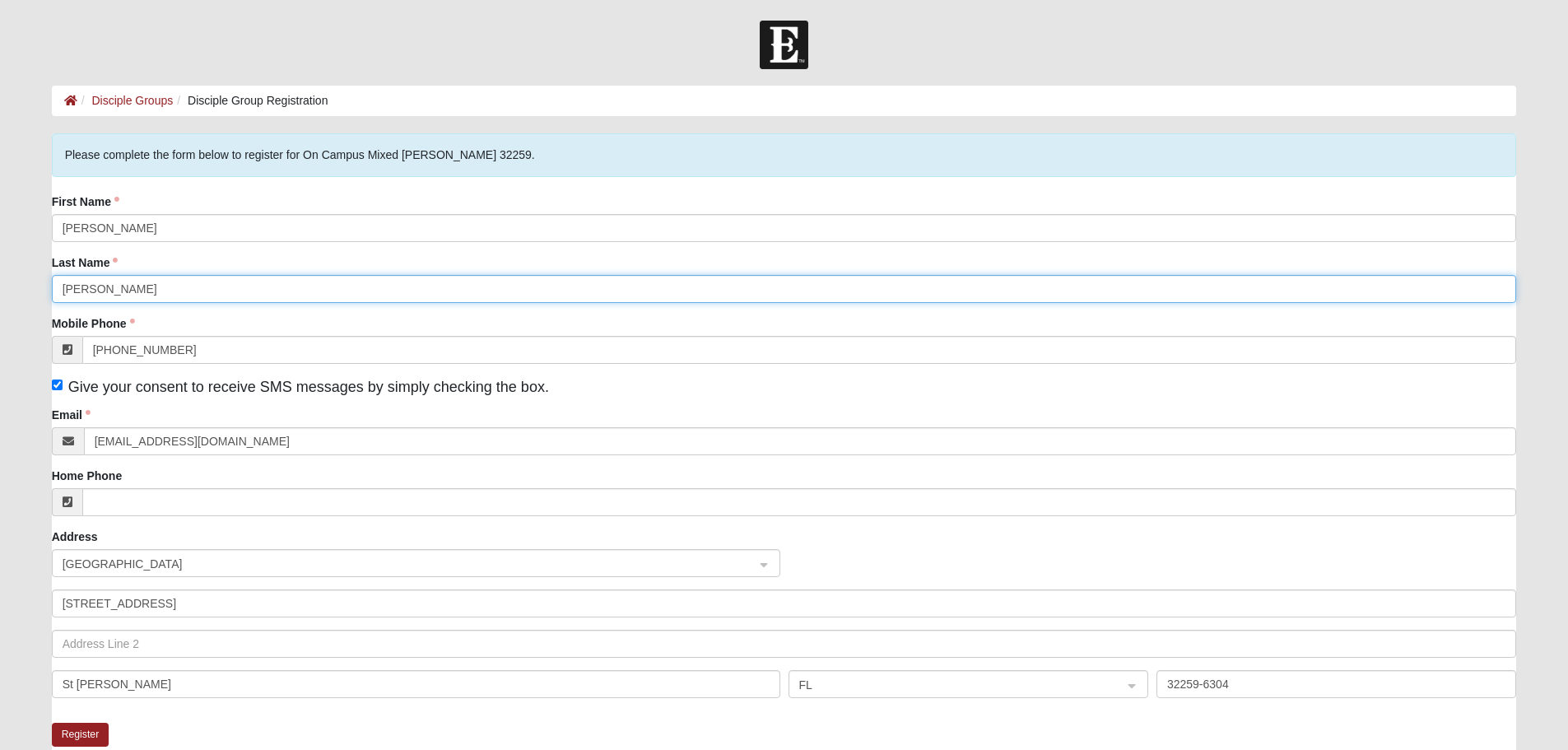
type input "Bates"
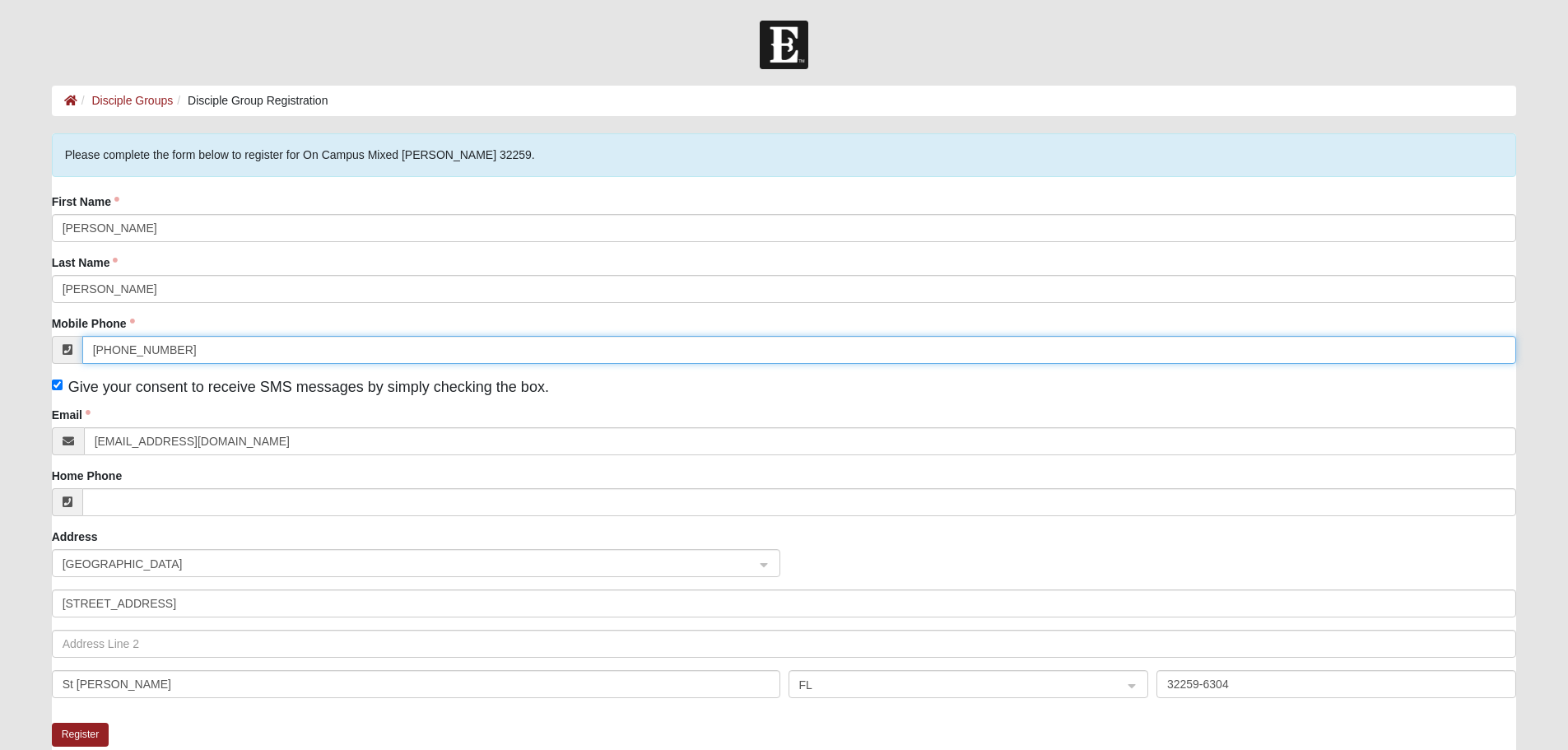
type input "[PHONE_NUMBER]"
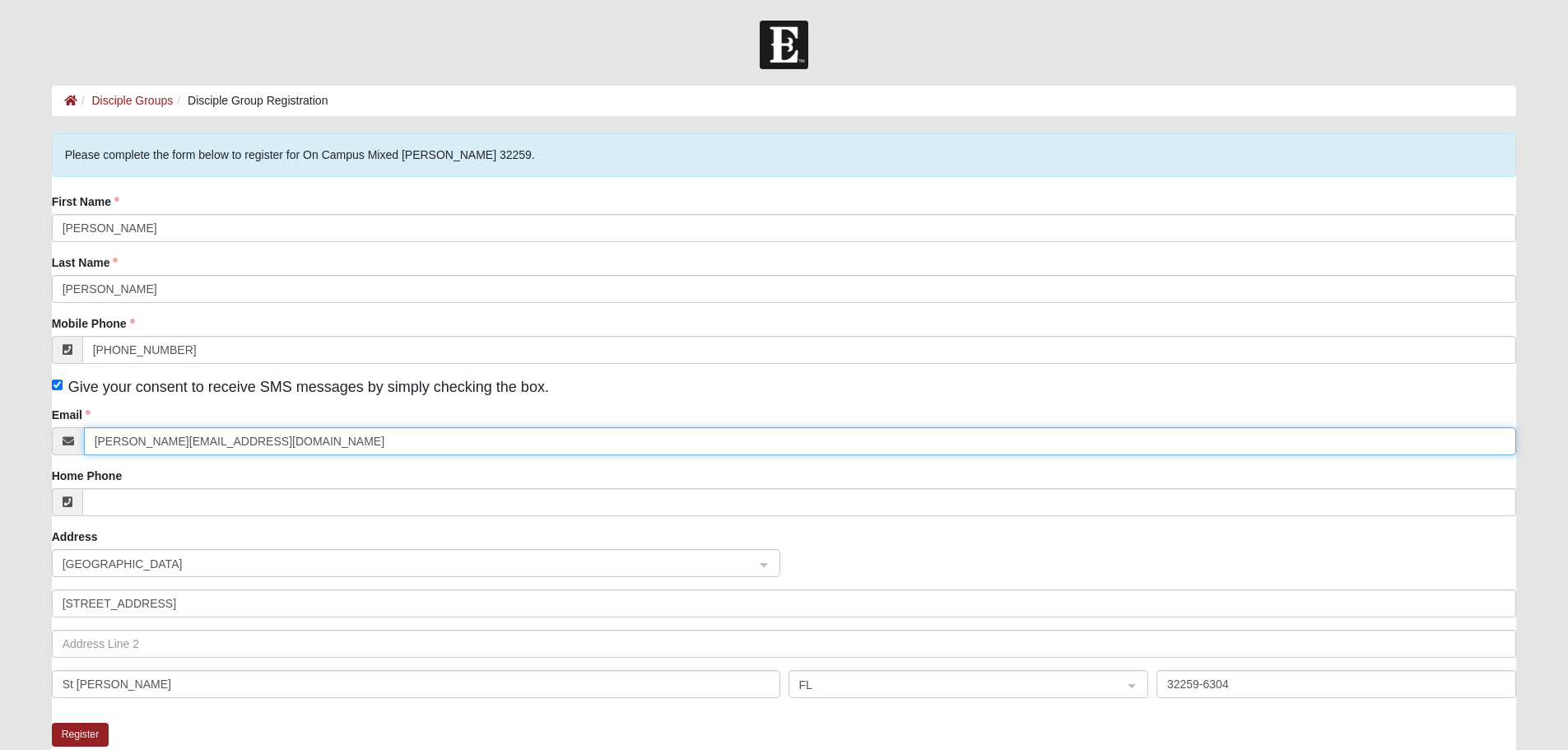
type input "[PERSON_NAME][EMAIL_ADDRESS][DOMAIN_NAME]"
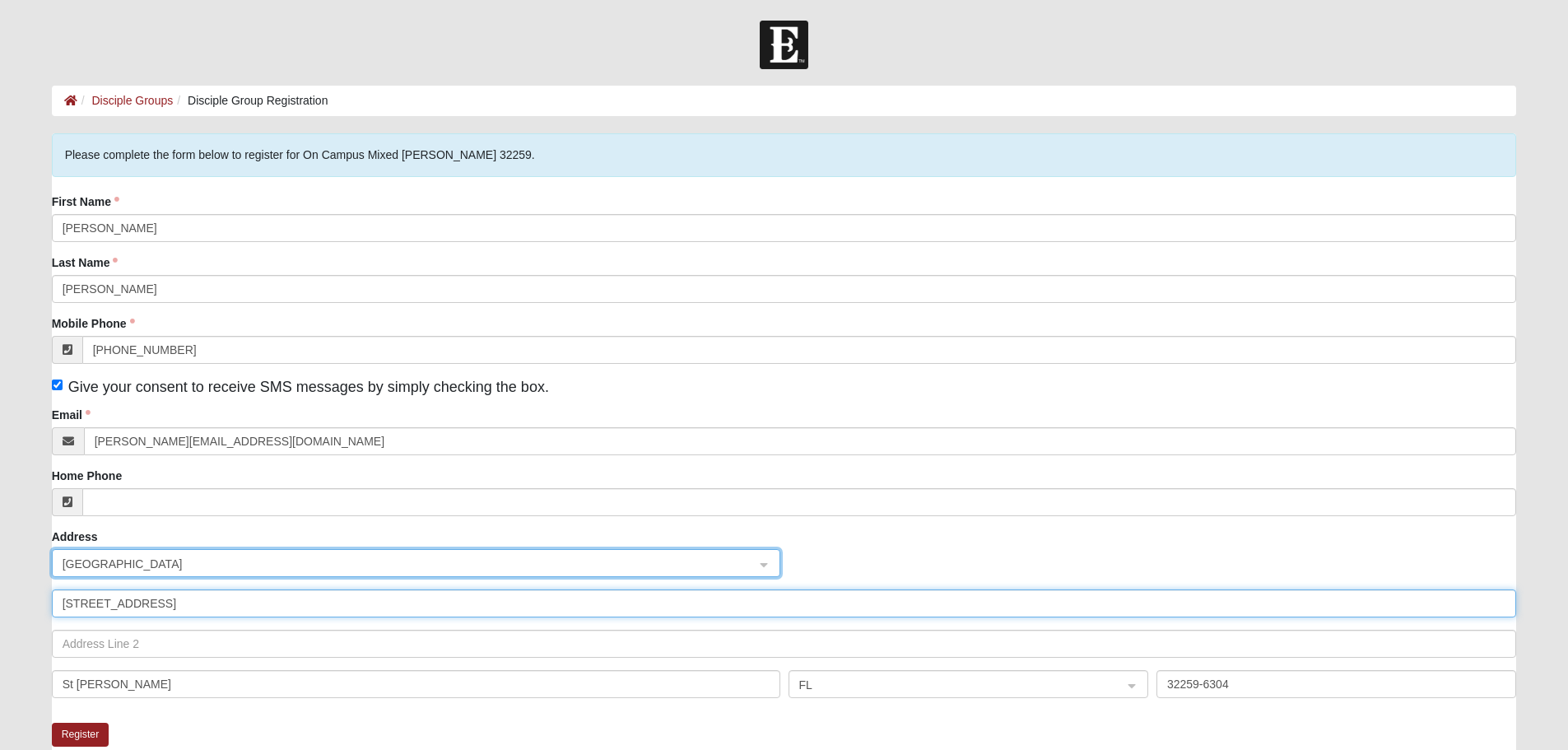
click at [508, 609] on input "509 Pinehollow Ct" at bounding box center [784, 604] width 1465 height 28
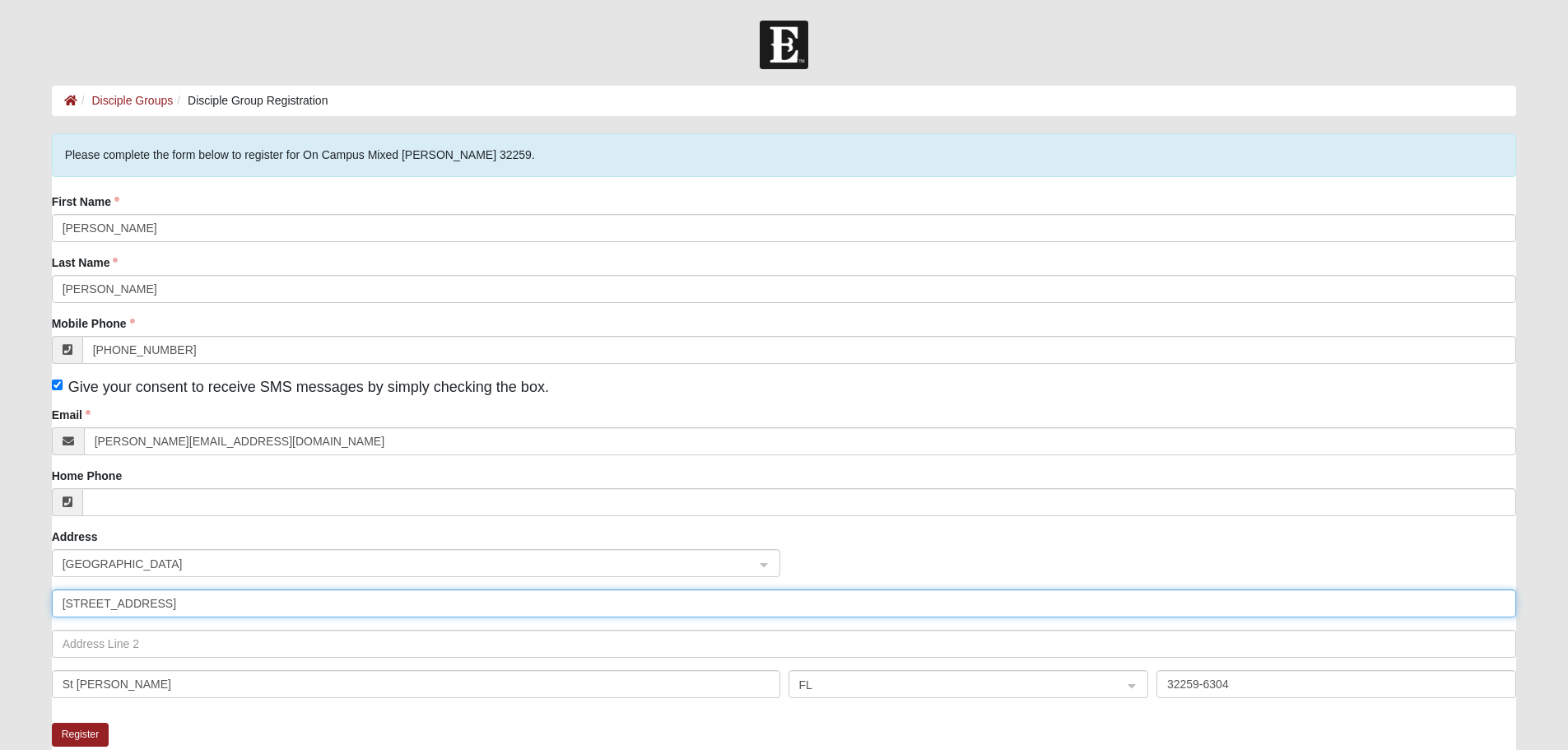
drag, startPoint x: 202, startPoint y: 609, endPoint x: 42, endPoint y: 613, distance: 160.0
click at [46, 613] on div "Please complete the form below to register for On Campus Mixed Doerr 32259. Fir…" at bounding box center [784, 546] width 1490 height 824
drag, startPoint x: 121, startPoint y: 682, endPoint x: 22, endPoint y: 671, distance: 99.6
click at [25, 672] on form "Hello Craig My Account Log Out Disciple Group Registration Disciple Groups Disc…" at bounding box center [784, 512] width 1568 height 981
drag, startPoint x: 822, startPoint y: 681, endPoint x: 766, endPoint y: 679, distance: 56.0
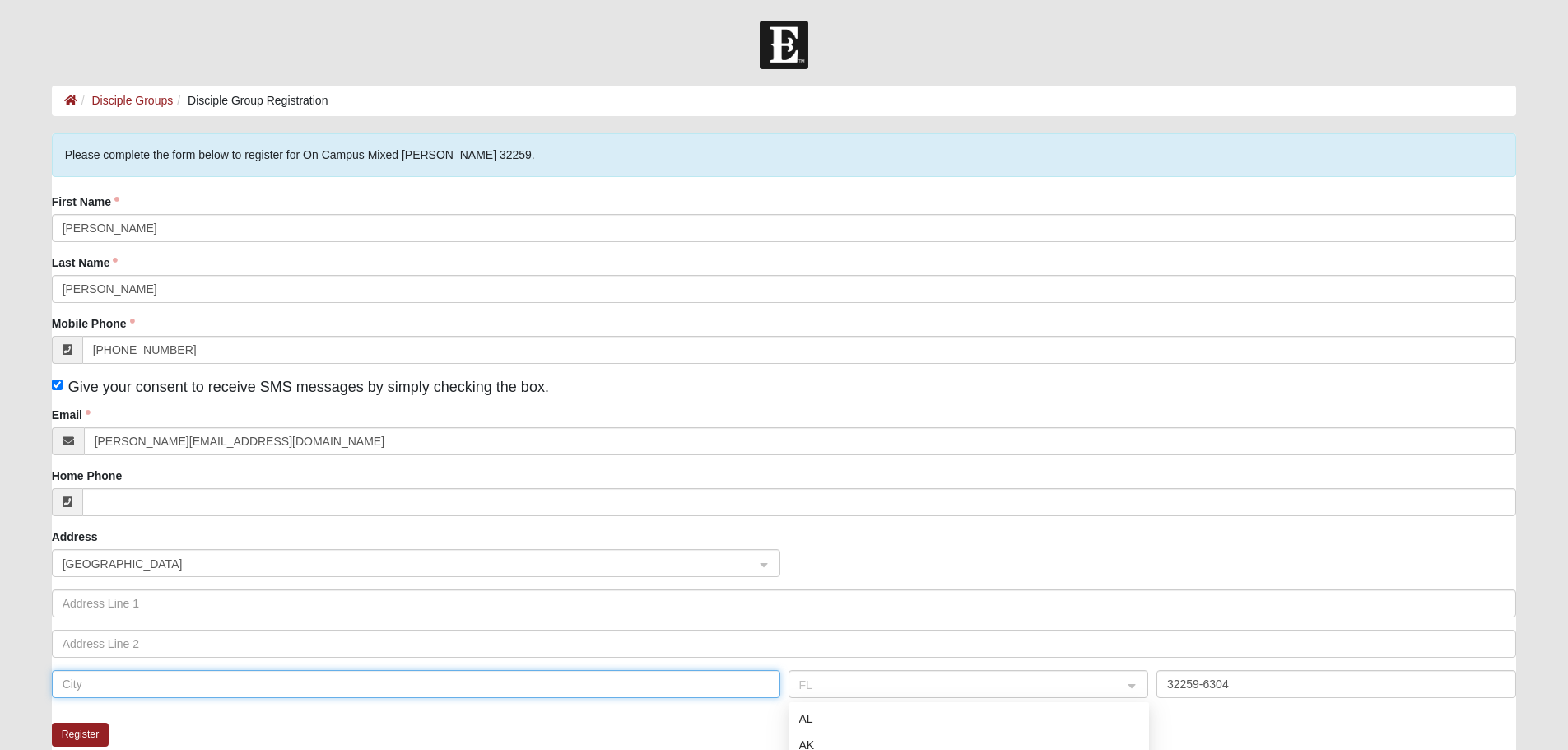
click at [766, 679] on div "FL FM FL GA AL AK AS AR AZ CA CO CT DE DC FM FL GA GU HI ID IL IN IA KS KY LA M…" at bounding box center [784, 691] width 1474 height 40
drag, startPoint x: 1250, startPoint y: 678, endPoint x: 1133, endPoint y: 681, distance: 117.0
click at [1141, 683] on div "FM FL GA AL AK AS AR AZ CA CO CT DE DC FM FL GA GU HI ID IL IN IA KS KY LA ME M…" at bounding box center [784, 691] width 1474 height 40
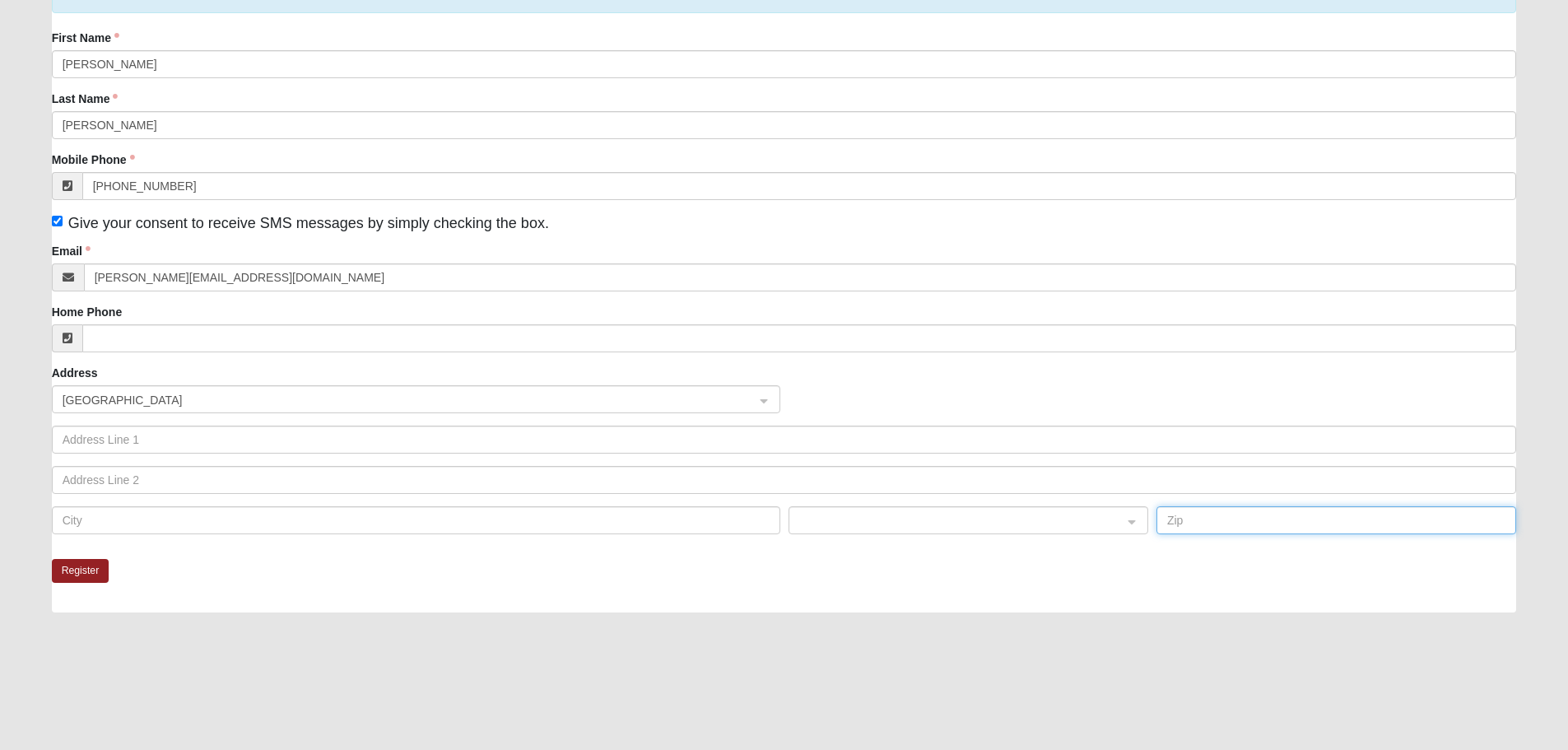
scroll to position [165, 0]
click at [73, 567] on button "Register" at bounding box center [80, 570] width 58 height 24
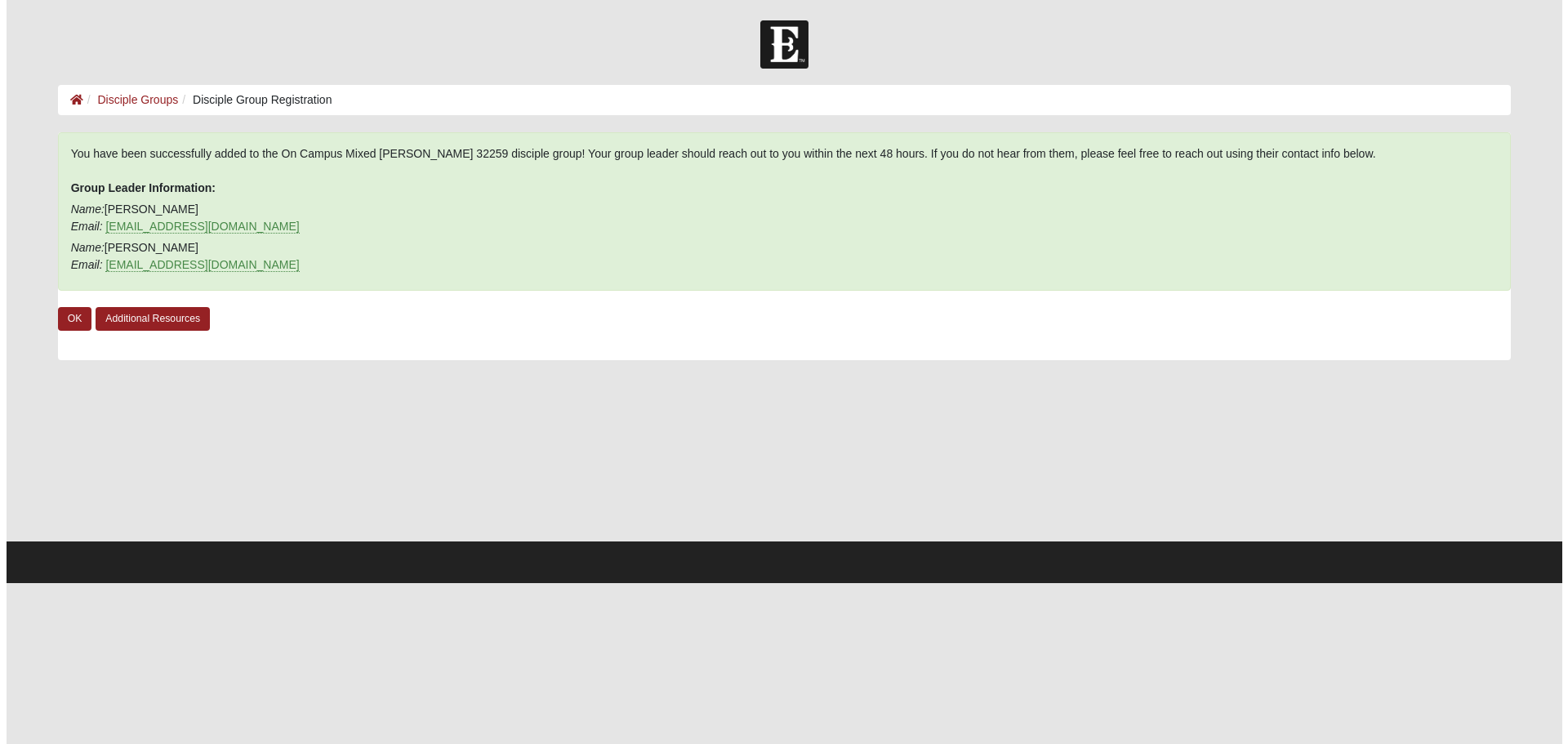
scroll to position [0, 0]
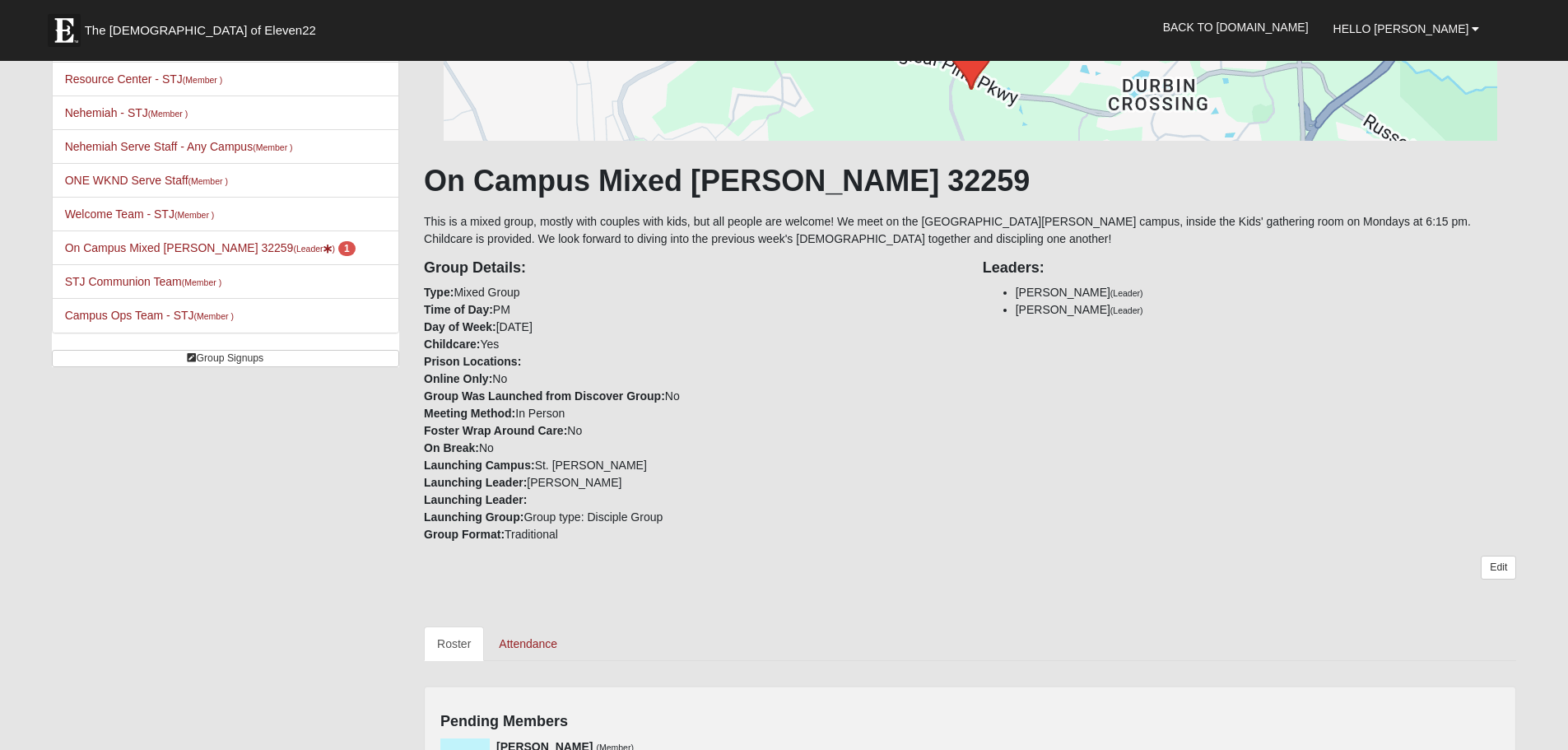
scroll to position [412, 0]
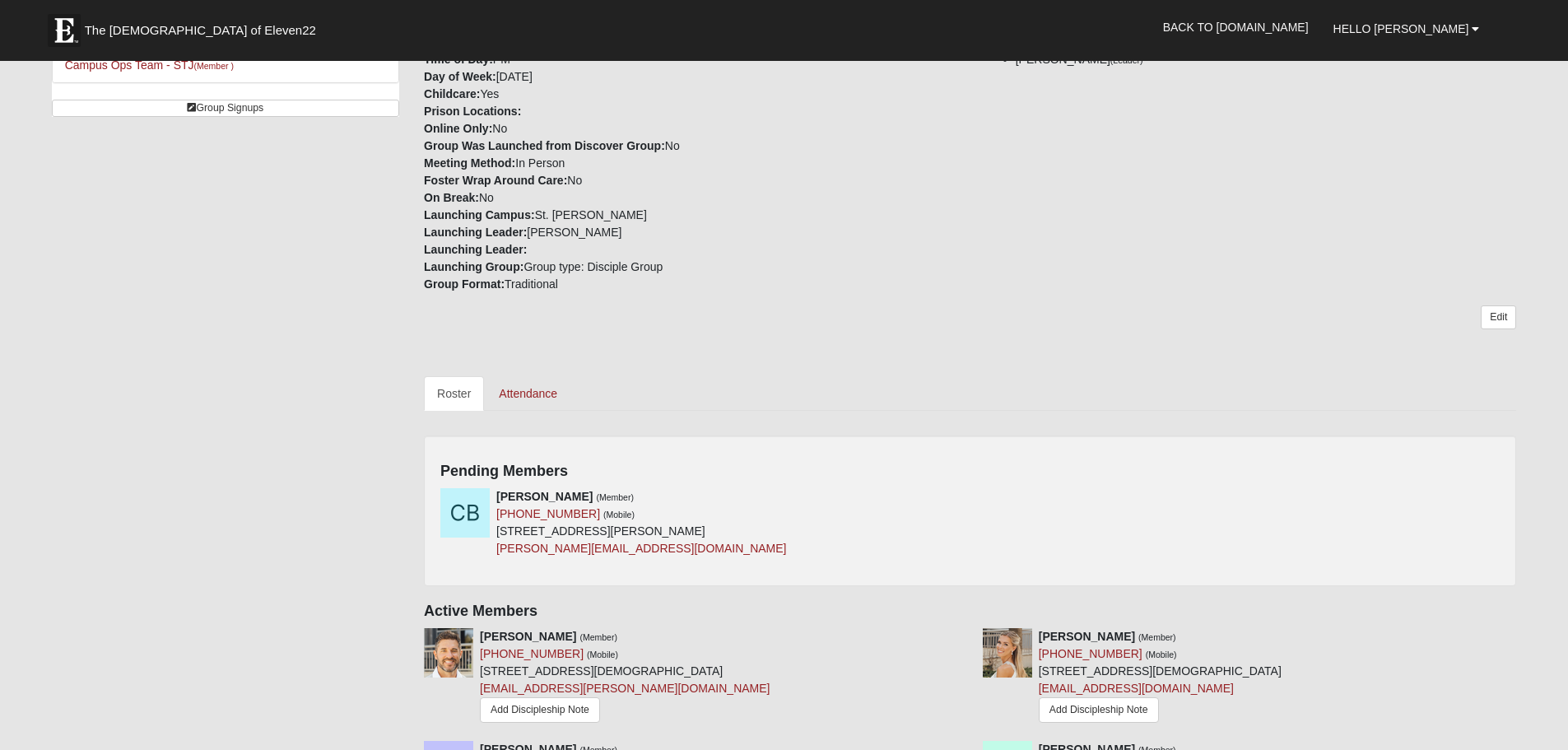
click at [1180, 482] on div "Pending Members [PERSON_NAME] (Member) [PHONE_NUMBER] (Mobile) [STREET_ADDRESS]…" at bounding box center [970, 511] width 1092 height 151
click at [967, 496] on icon at bounding box center [964, 496] width 11 height 11
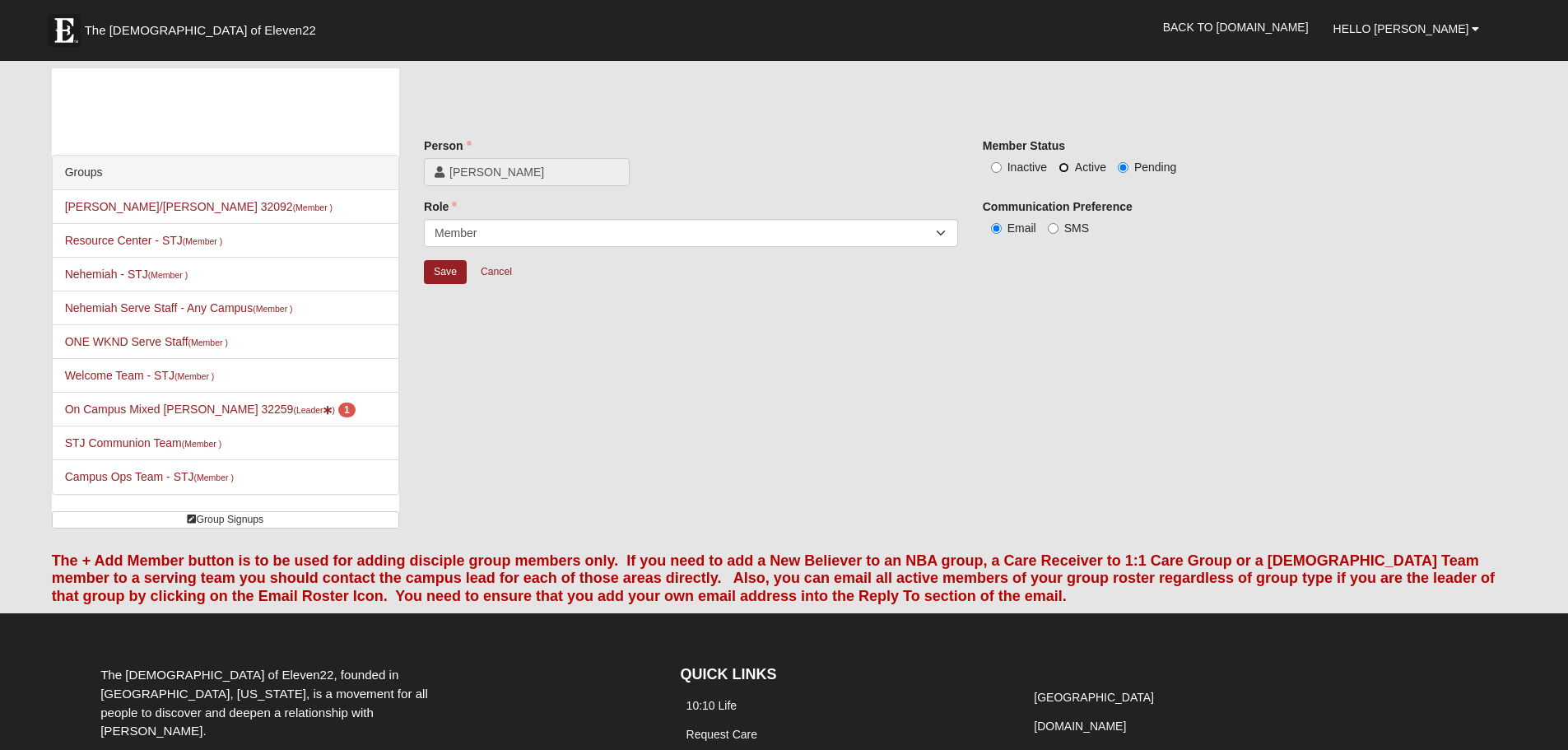
click at [1060, 168] on input "Active" at bounding box center [1064, 168] width 10 height 10
radio input "true"
click at [448, 272] on input "Save" at bounding box center [445, 272] width 43 height 24
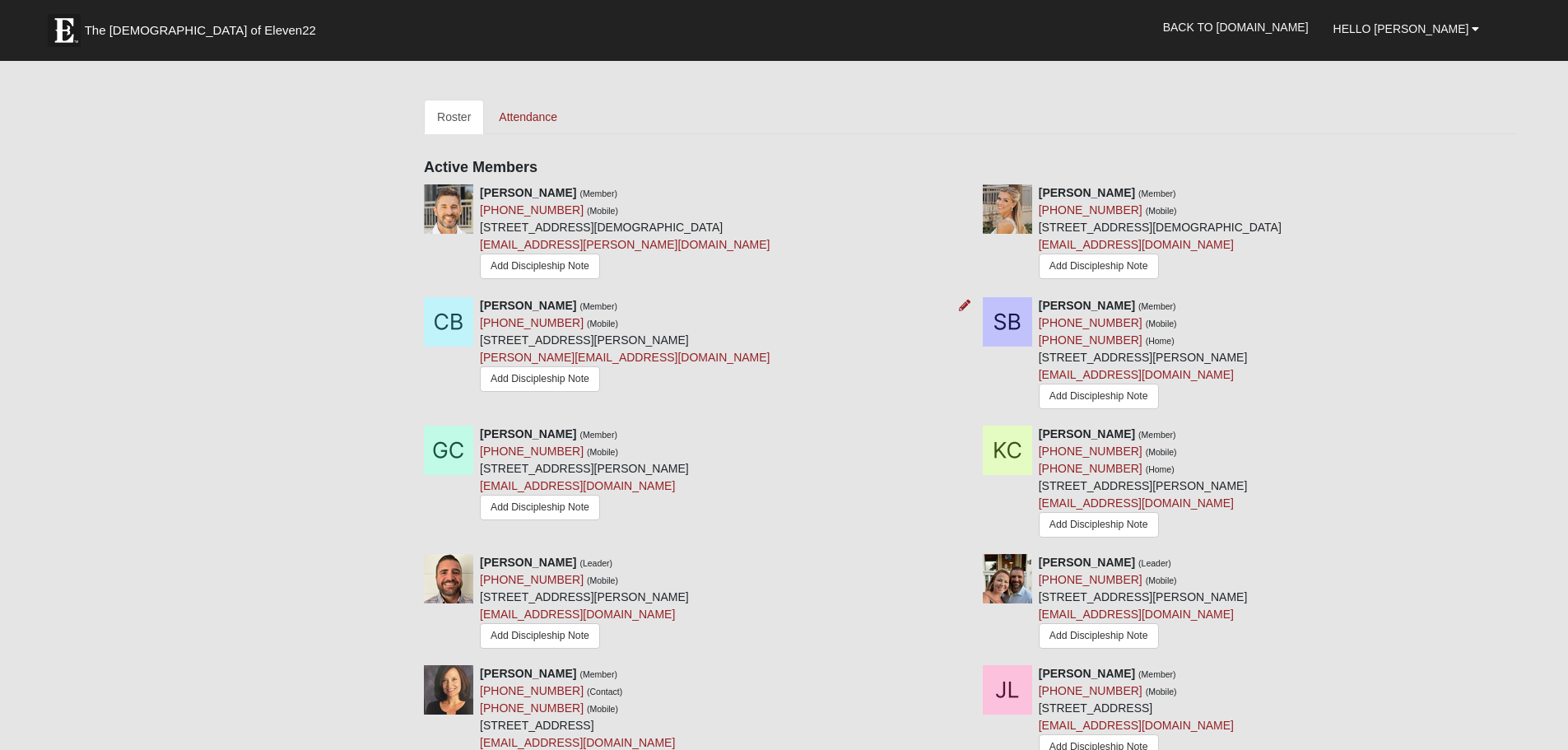
scroll to position [659, 0]
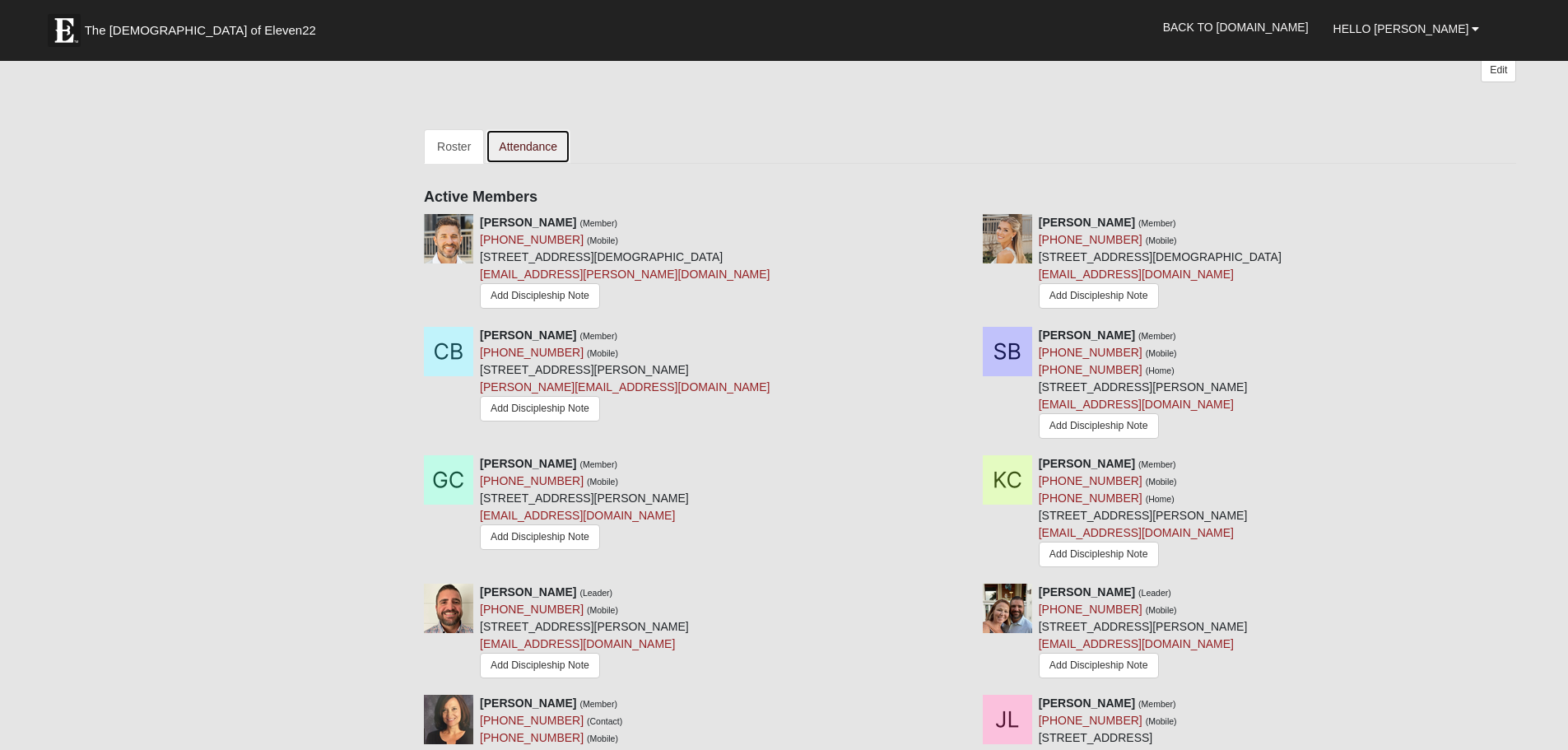
click at [526, 145] on link "Attendance" at bounding box center [528, 147] width 85 height 35
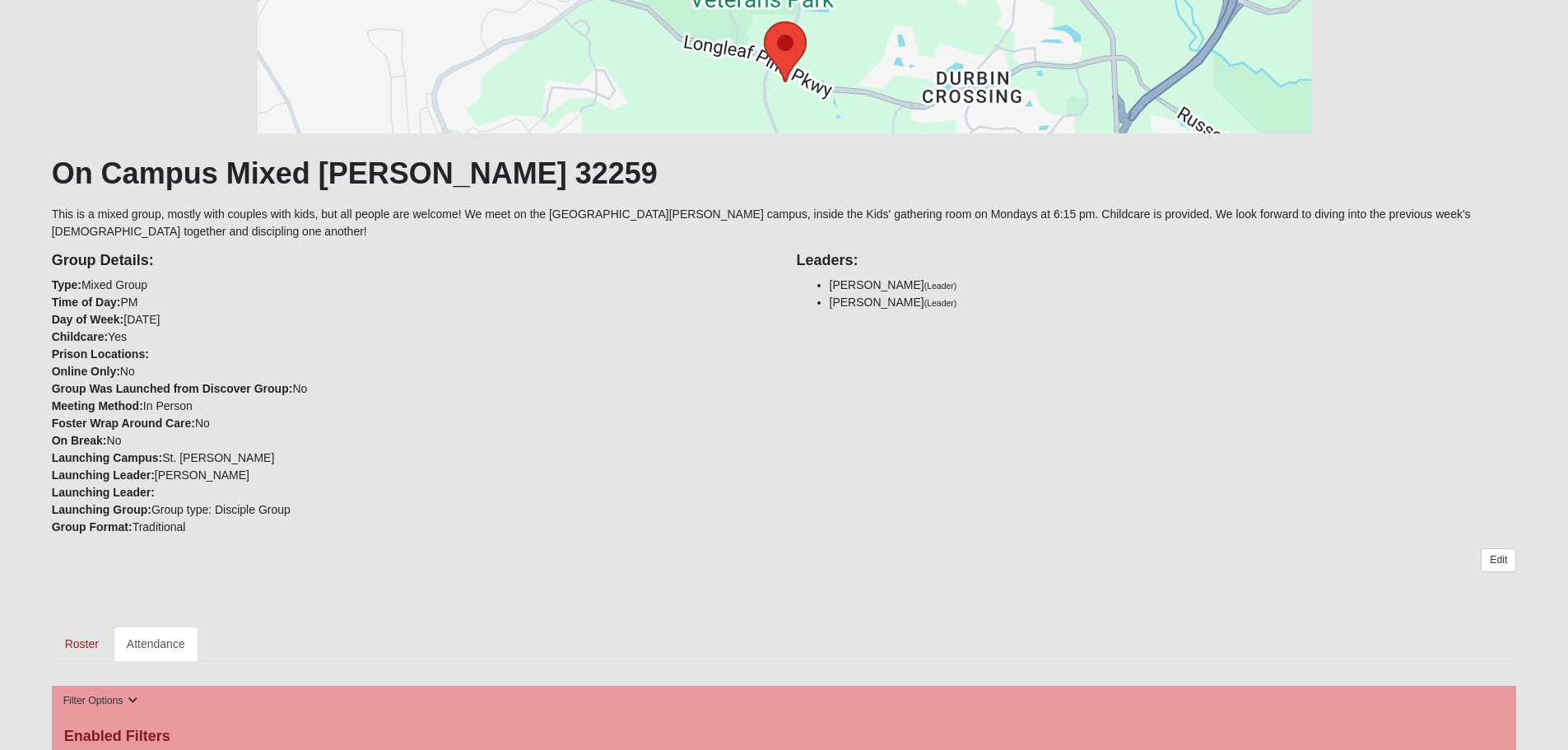
scroll to position [494, 0]
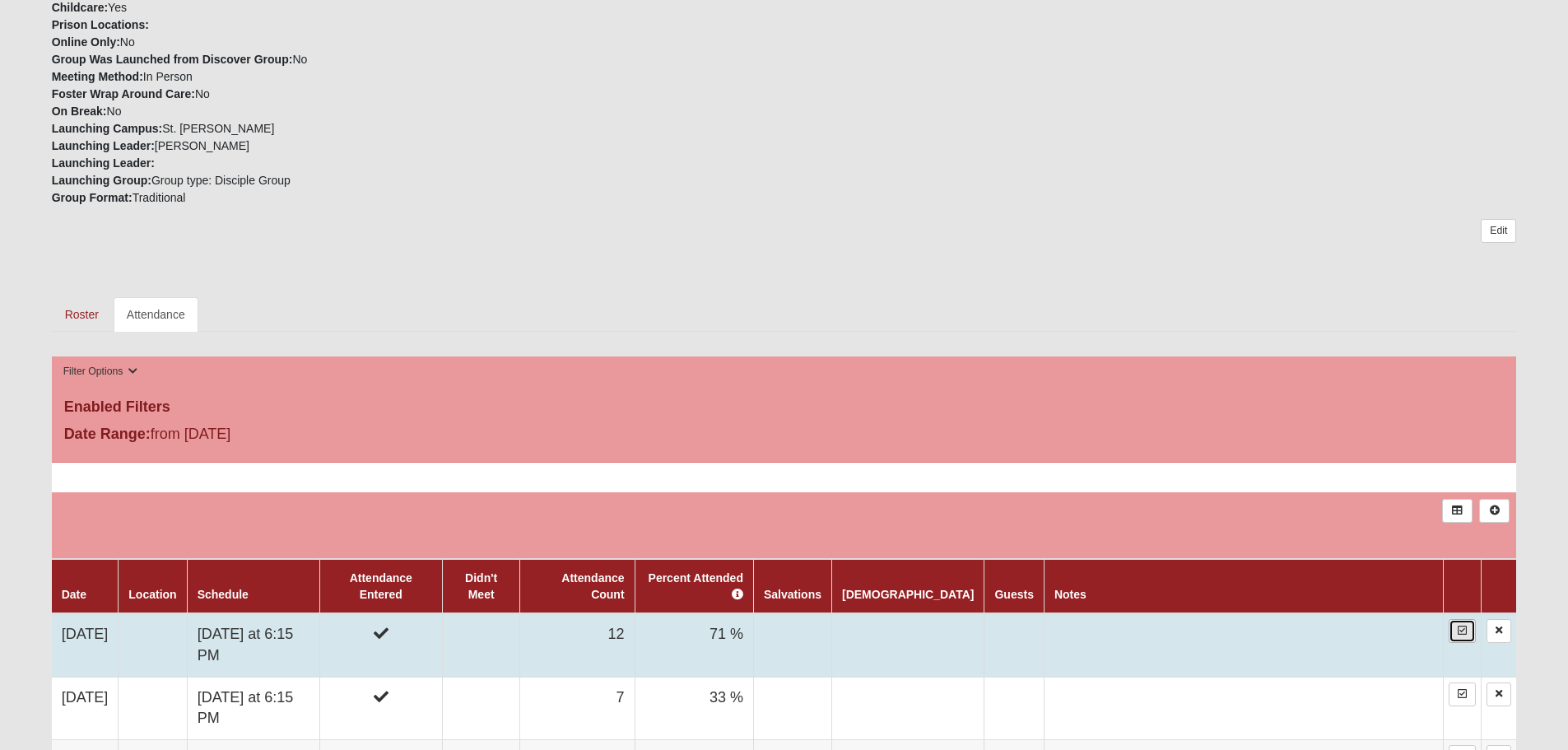
click at [1459, 630] on icon at bounding box center [1462, 630] width 9 height 10
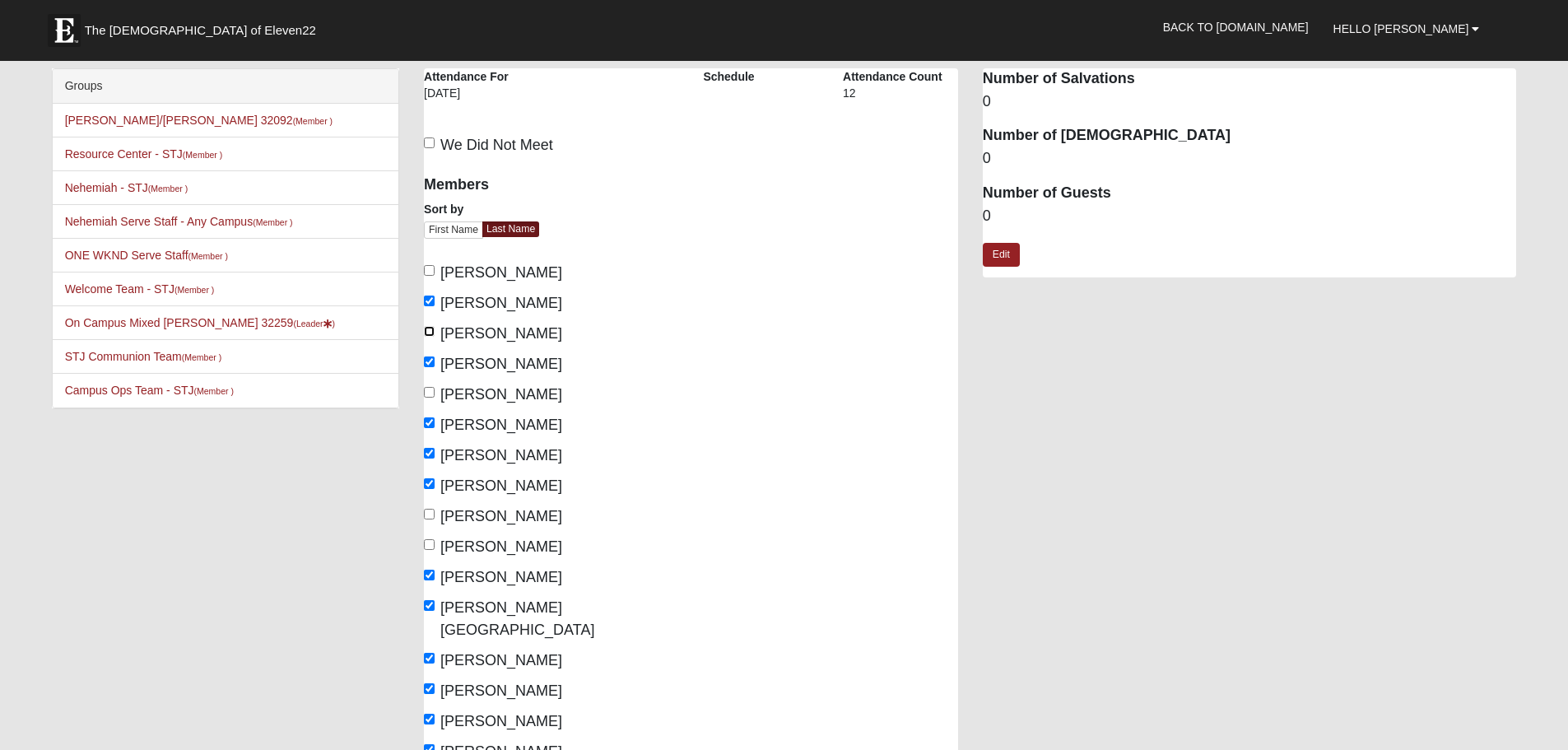
click at [431, 328] on input "[PERSON_NAME]" at bounding box center [429, 332] width 10 height 10
checkbox input "true"
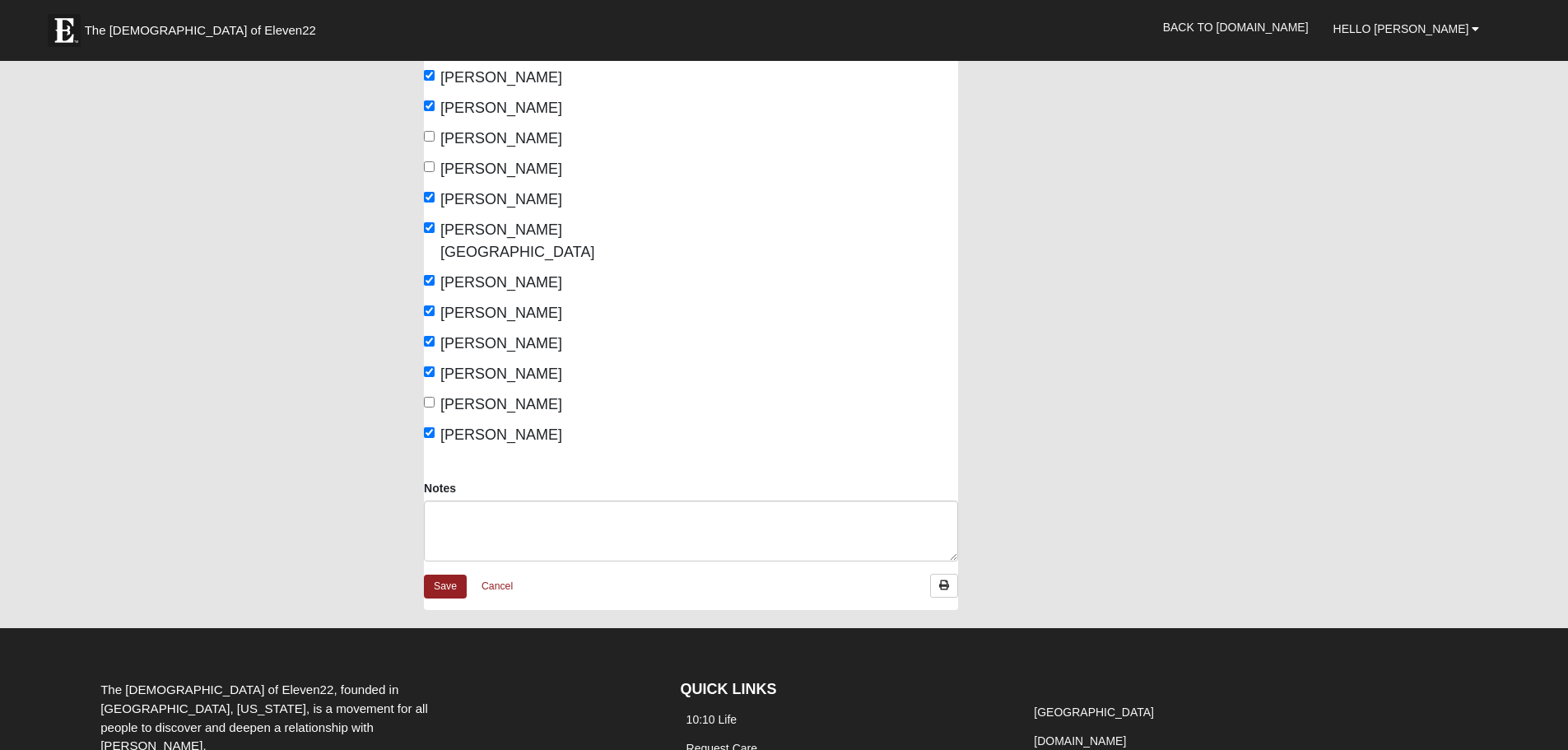
scroll to position [412, 0]
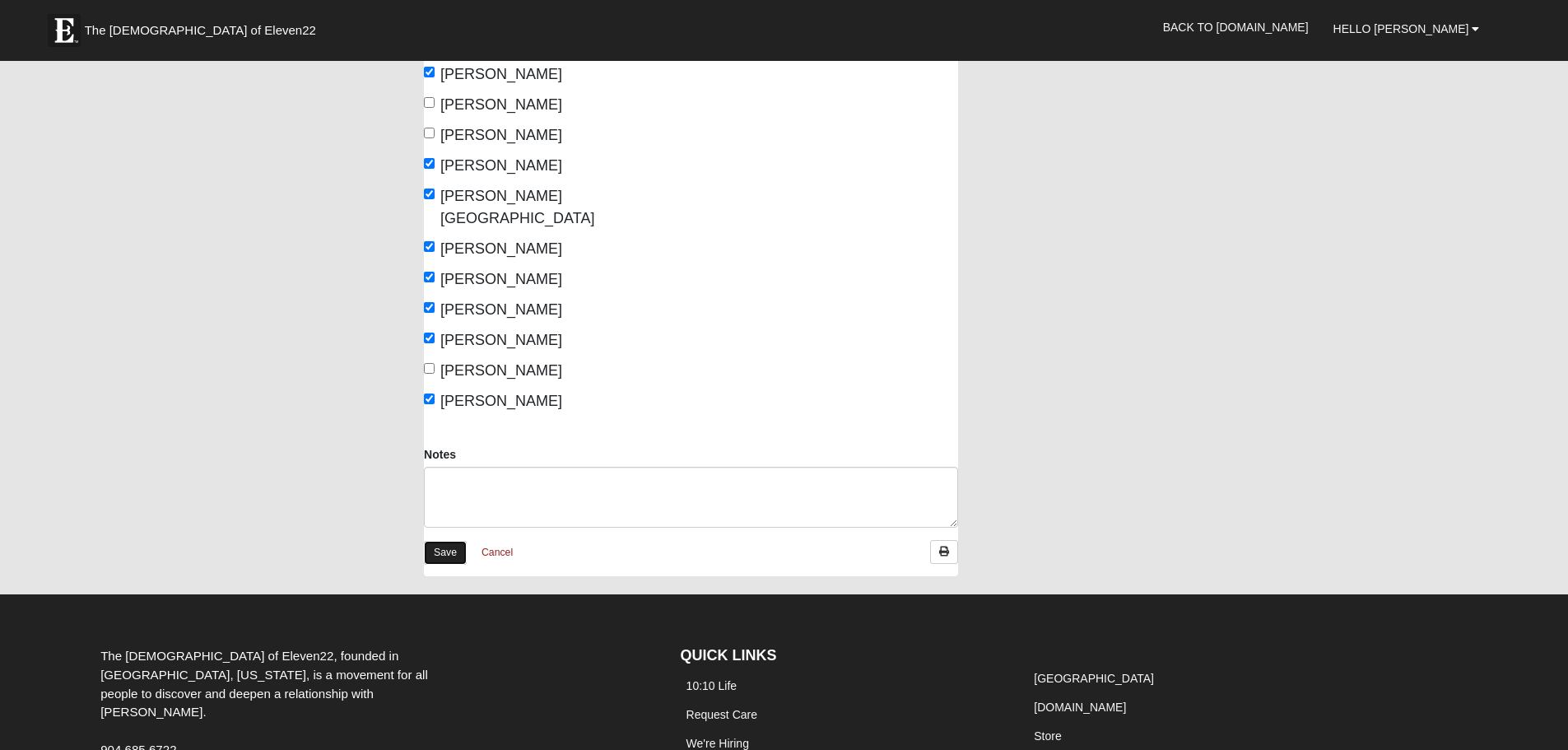
click at [455, 541] on link "Save" at bounding box center [445, 553] width 43 height 24
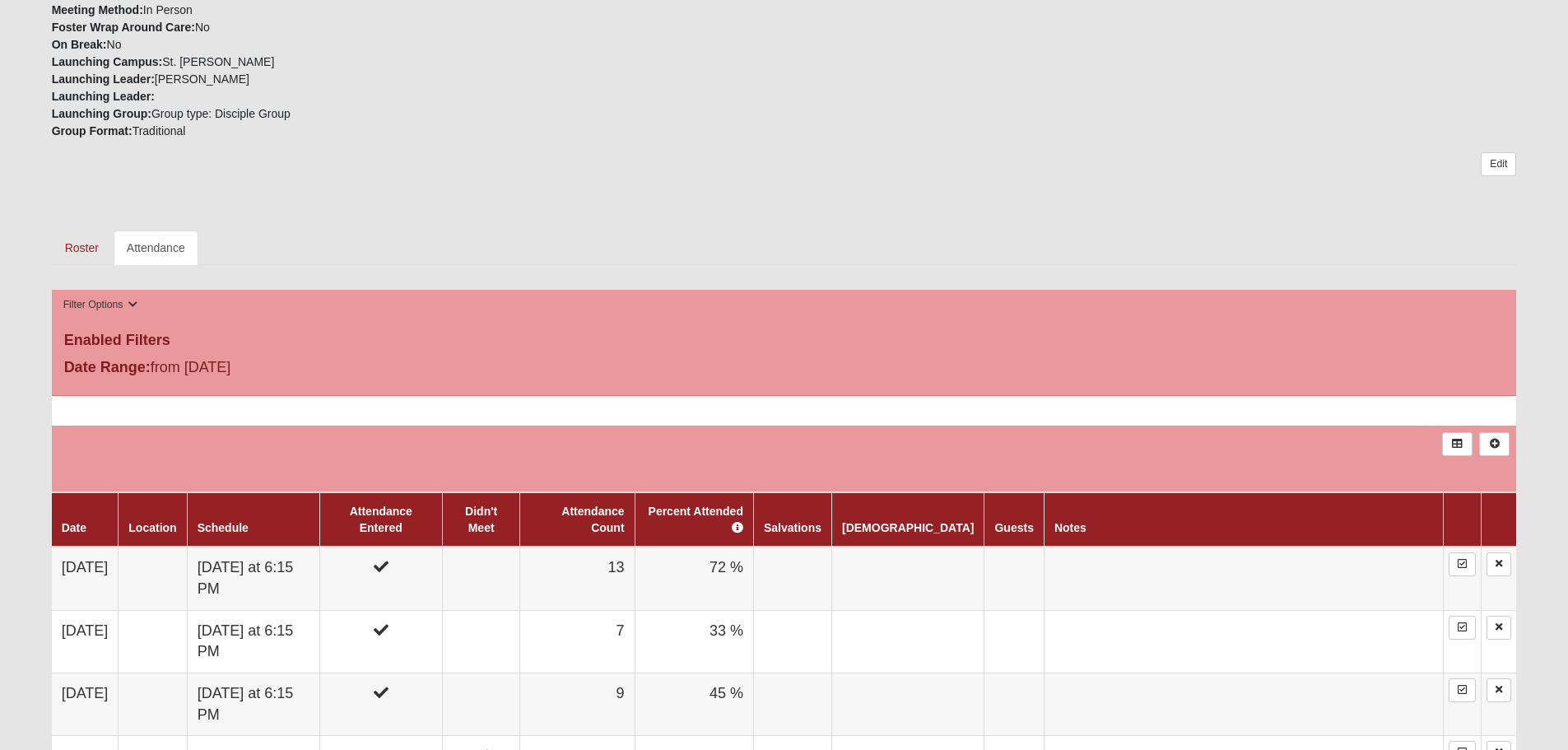
scroll to position [576, 0]
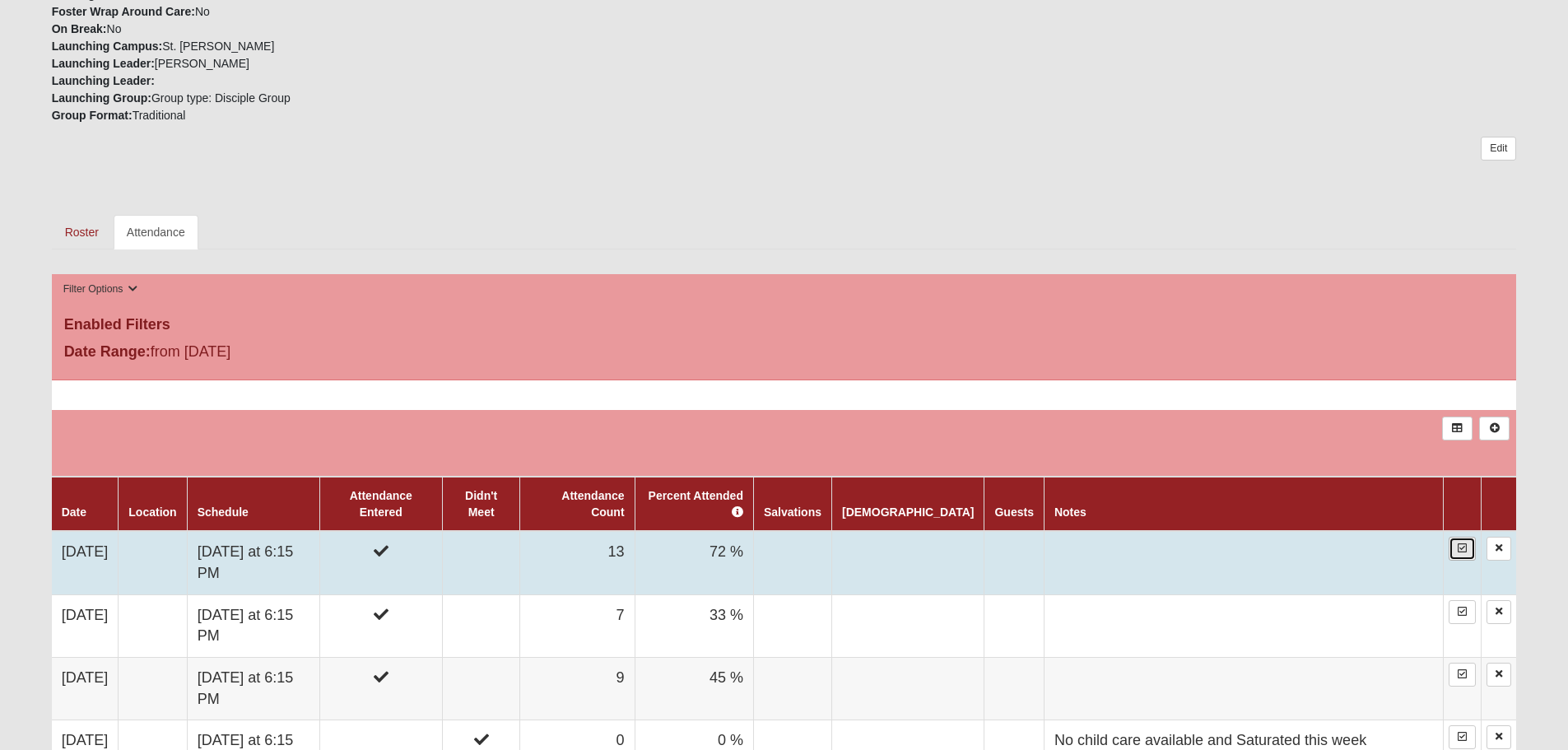
click at [1459, 549] on icon at bounding box center [1462, 548] width 9 height 10
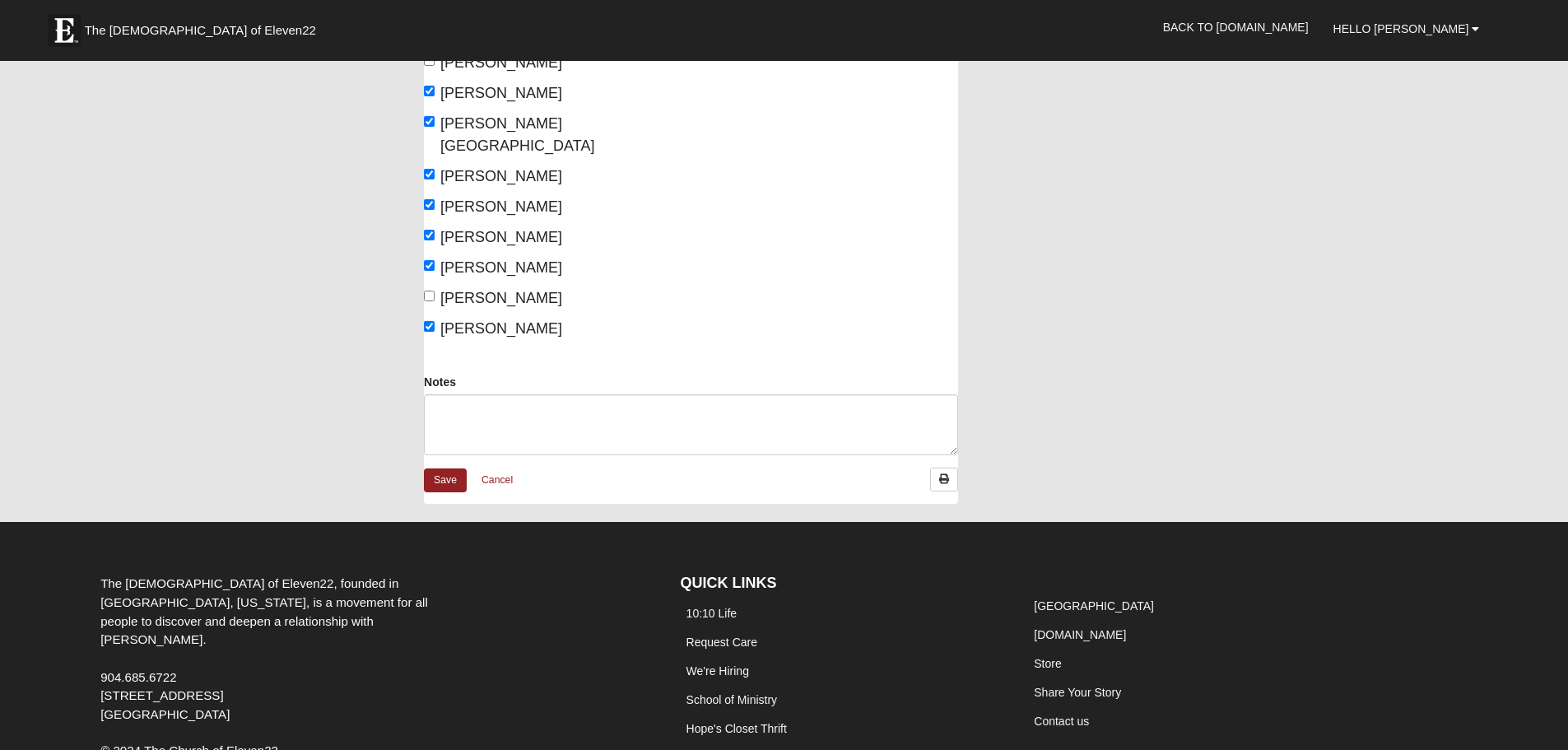
scroll to position [494, 0]
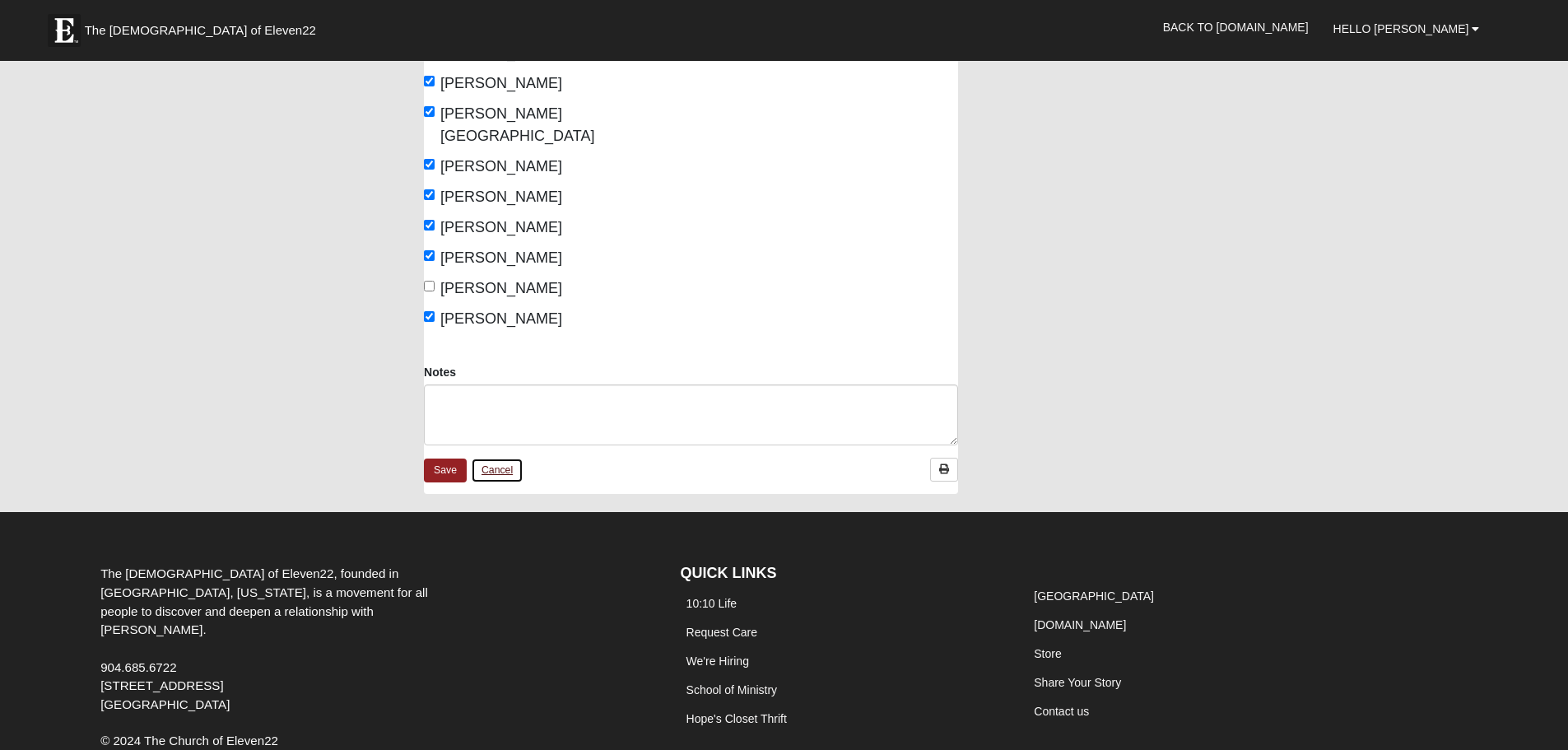
click at [499, 458] on link "Cancel" at bounding box center [497, 471] width 52 height 25
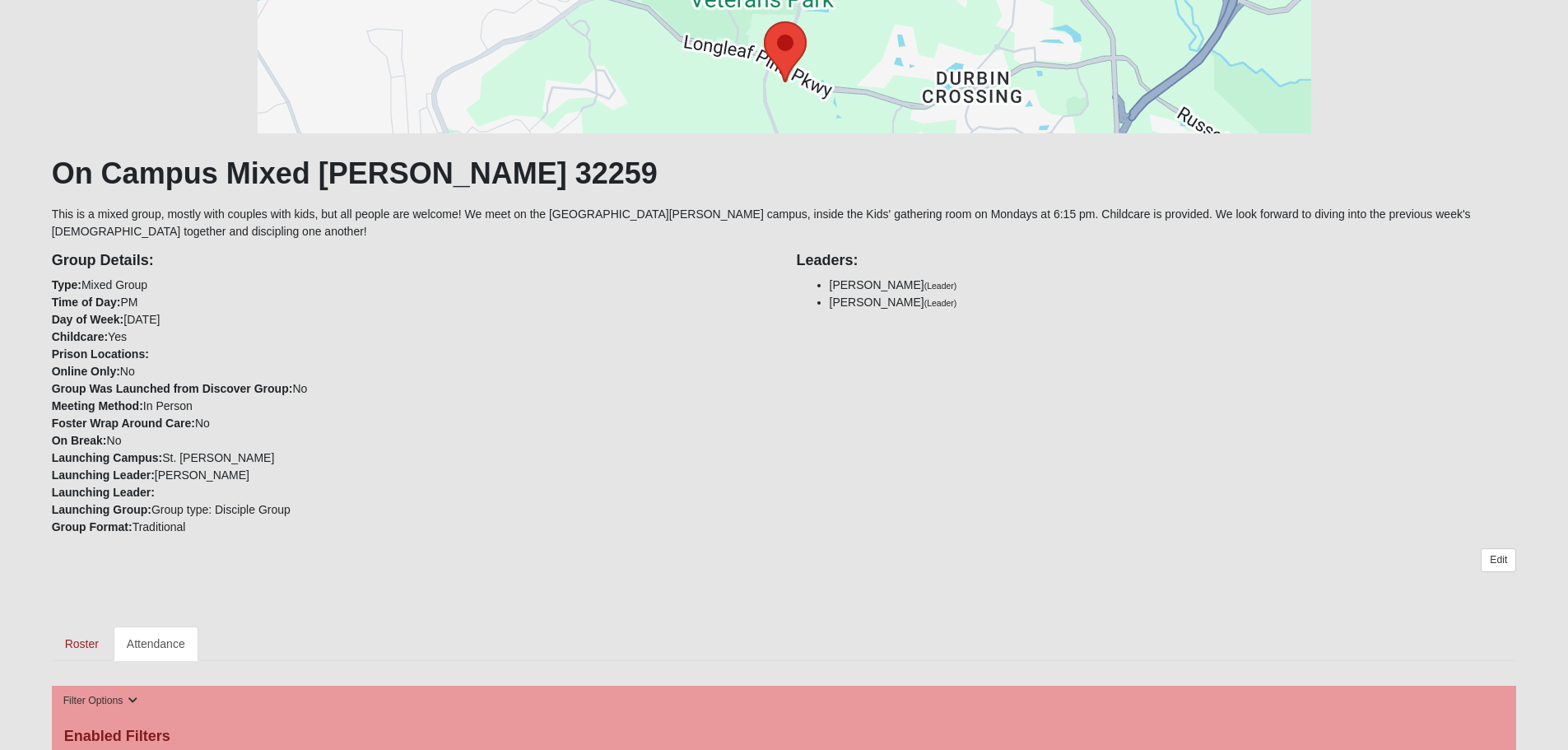
scroll to position [329, 0]
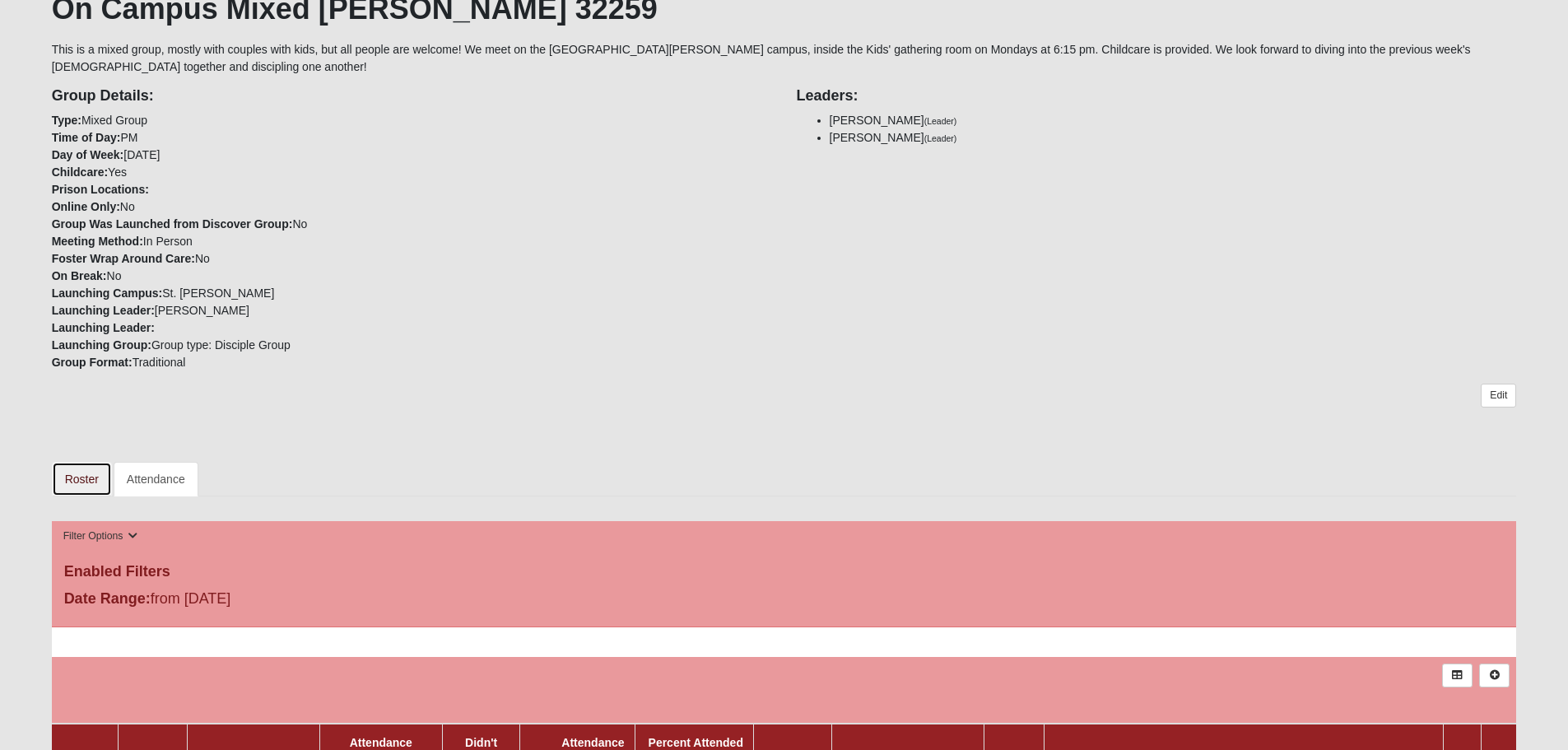
click at [74, 480] on link "Roster" at bounding box center [81, 479] width 60 height 35
